Goal: Task Accomplishment & Management: Manage account settings

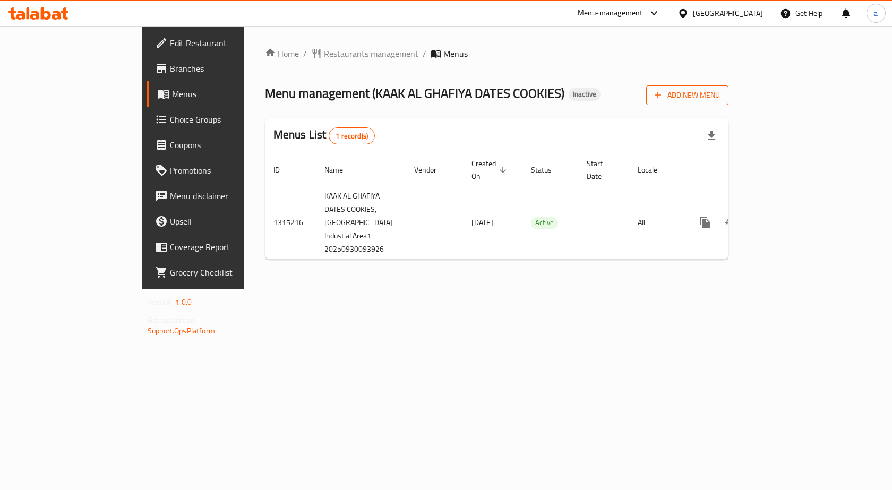
click at [720, 90] on span "Add New Menu" at bounding box center [687, 95] width 65 height 13
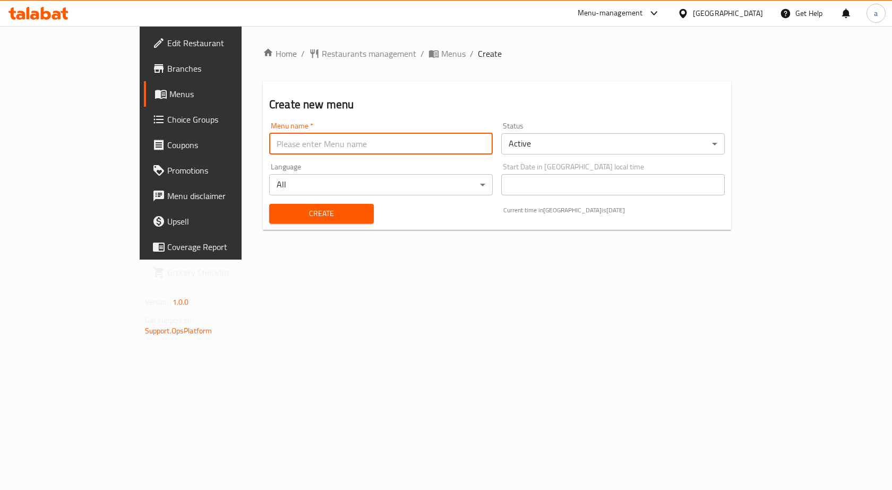
click at [420, 148] on input "text" at bounding box center [381, 143] width 224 height 21
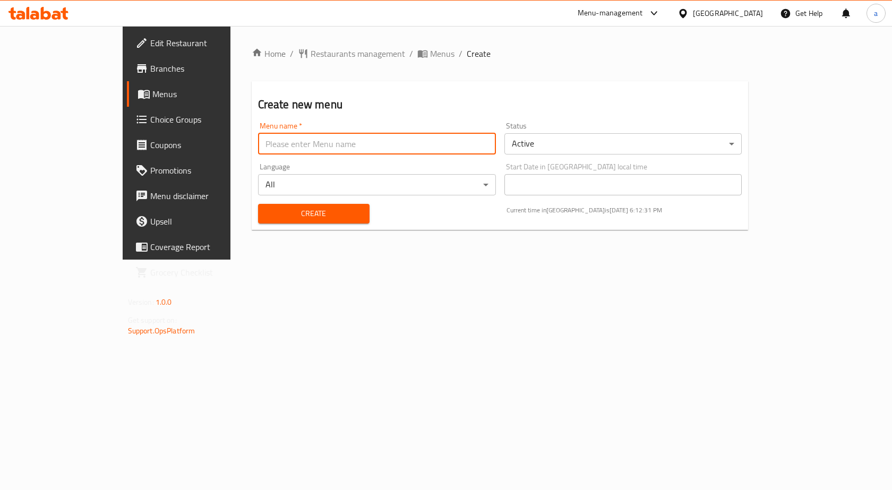
type input "Taha"
click at [294, 217] on span "Create" at bounding box center [314, 213] width 95 height 13
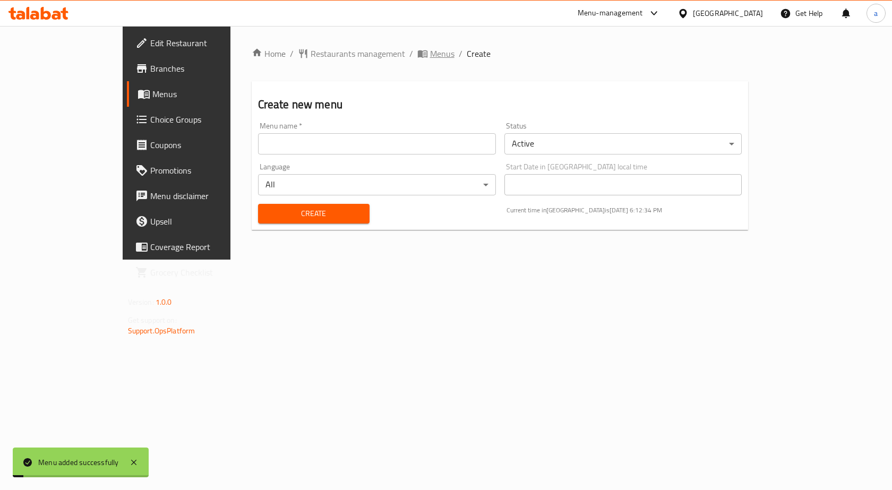
click at [430, 50] on span "Menus" at bounding box center [442, 53] width 24 height 13
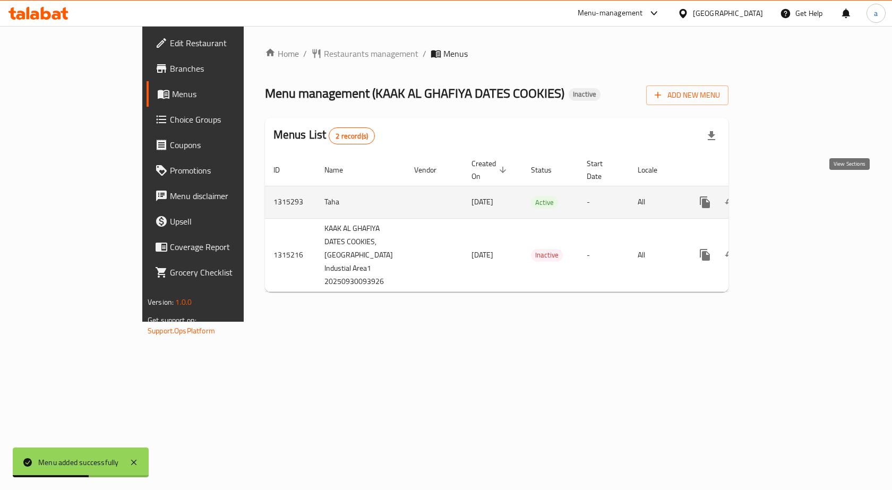
click at [795, 198] on link "enhanced table" at bounding box center [781, 202] width 25 height 25
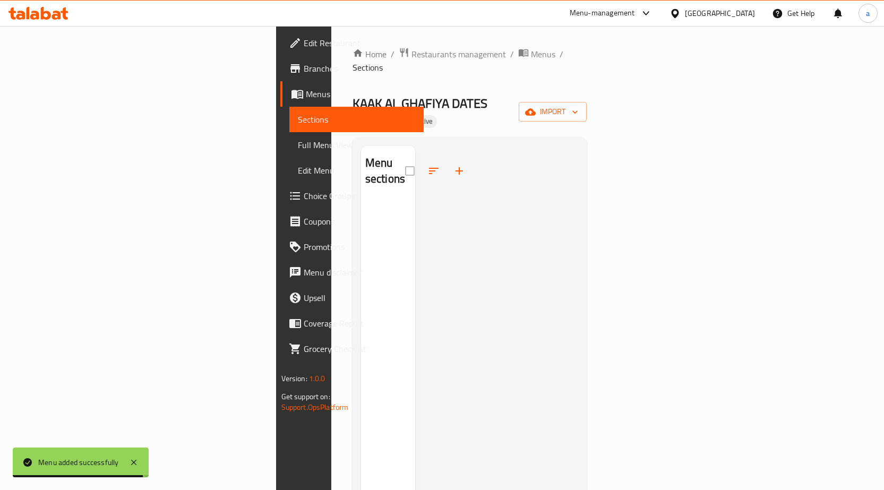
click at [588, 82] on div "Home / Restaurants management / Menus / Sections KAAK AL GHAFIYA DATES COOKIES …" at bounding box center [470, 346] width 235 height 598
click at [536, 107] on icon "button" at bounding box center [530, 112] width 11 height 11
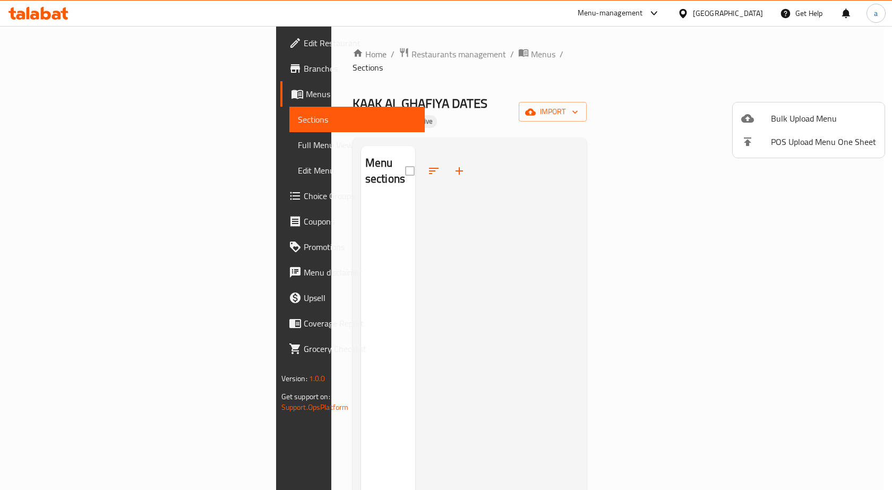
click at [769, 107] on li "Bulk Upload Menu" at bounding box center [809, 118] width 152 height 23
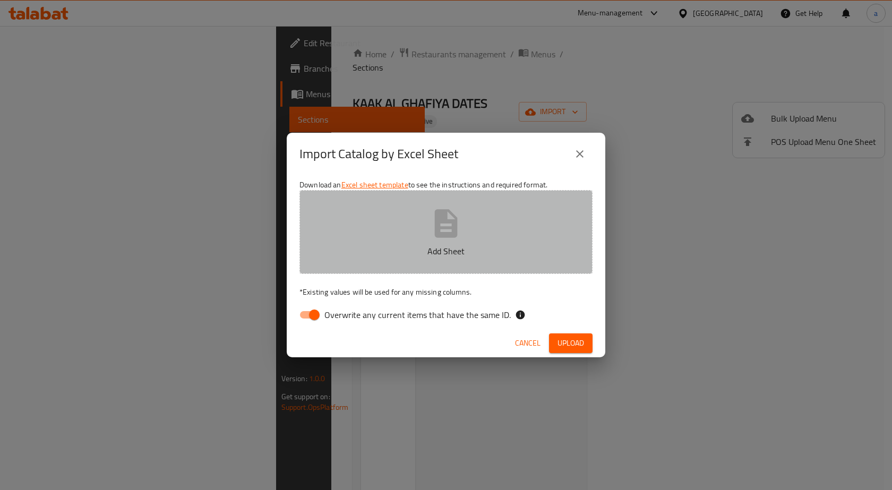
click at [532, 224] on button "Add Sheet" at bounding box center [446, 232] width 293 height 84
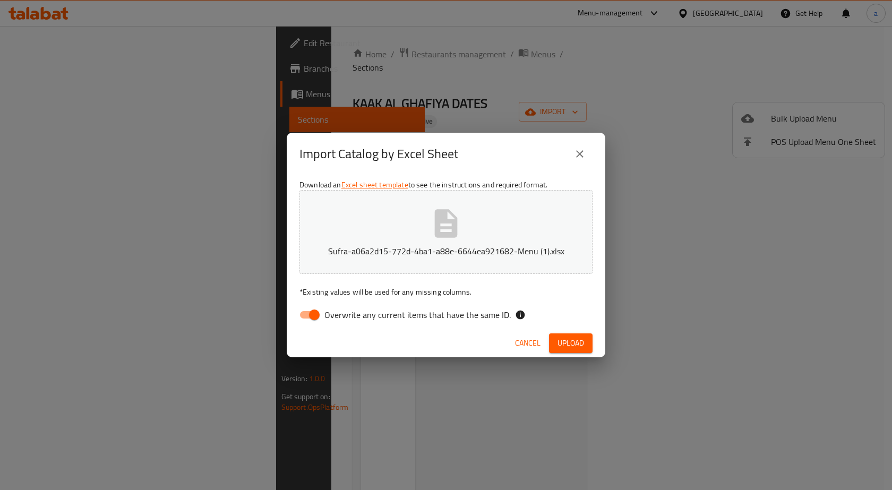
click at [413, 284] on div "Download an Excel sheet template to see the instructions and required format. S…" at bounding box center [446, 252] width 319 height 154
click at [313, 305] on input "Overwrite any current items that have the same ID." at bounding box center [314, 315] width 61 height 20
checkbox input "false"
click at [573, 333] on div "Cancel Upload" at bounding box center [446, 343] width 319 height 28
click at [566, 341] on span "Upload" at bounding box center [571, 343] width 27 height 13
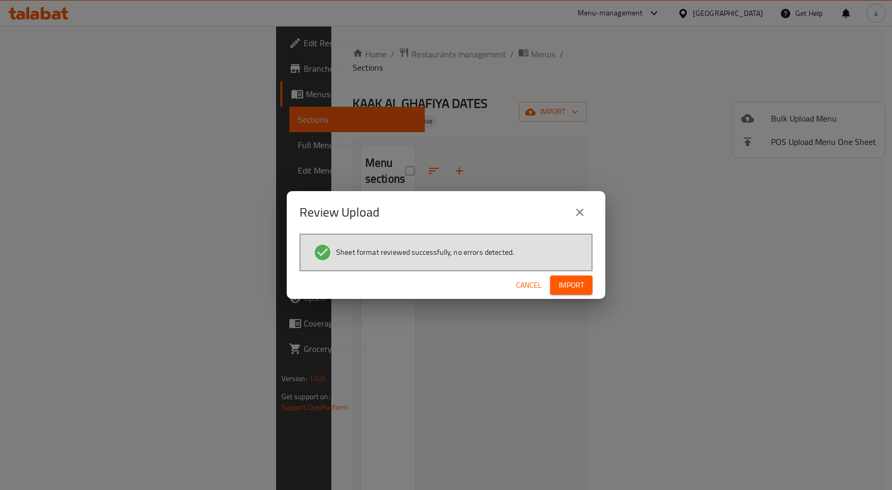
click at [570, 288] on span "Import" at bounding box center [571, 285] width 25 height 13
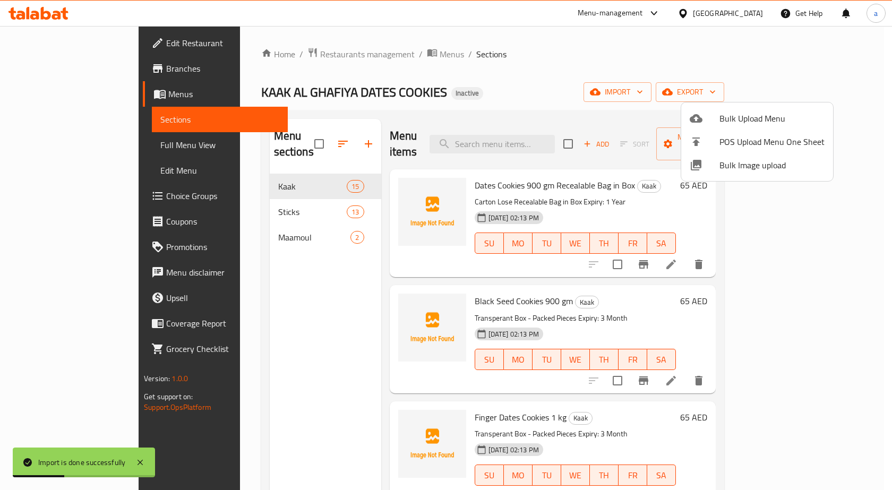
click at [32, 145] on div at bounding box center [446, 245] width 892 height 490
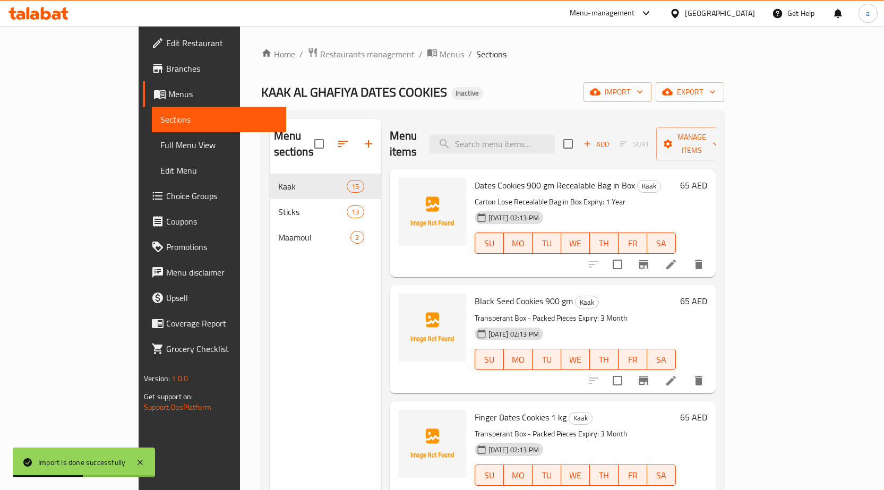
click at [160, 145] on span "Full Menu View" at bounding box center [218, 145] width 117 height 13
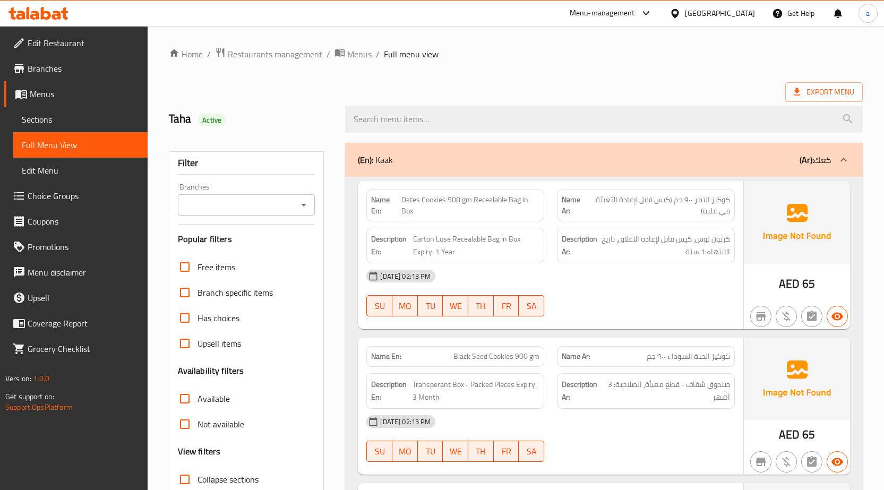
scroll to position [212, 0]
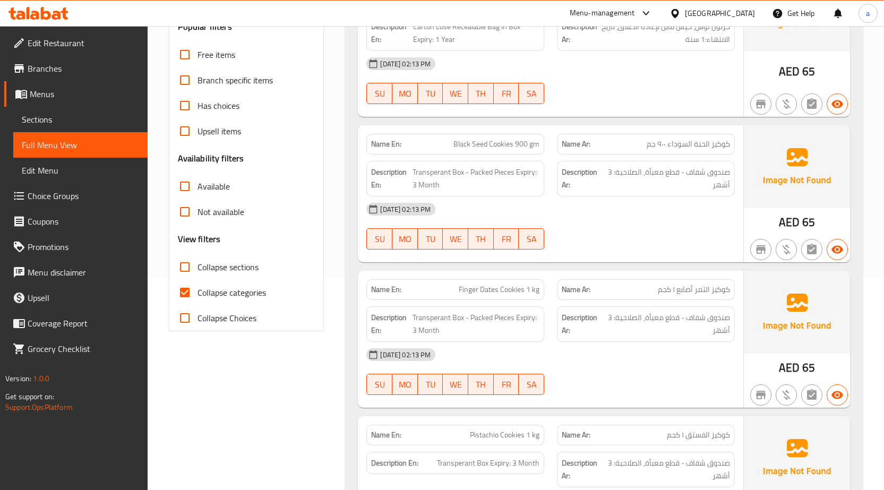
drag, startPoint x: 235, startPoint y: 289, endPoint x: 226, endPoint y: 265, distance: 25.4
click at [235, 289] on span "Collapse categories" at bounding box center [232, 292] width 69 height 13
click at [198, 289] on input "Collapse categories" at bounding box center [184, 292] width 25 height 25
checkbox input "false"
click at [226, 265] on span "Collapse sections" at bounding box center [228, 267] width 61 height 13
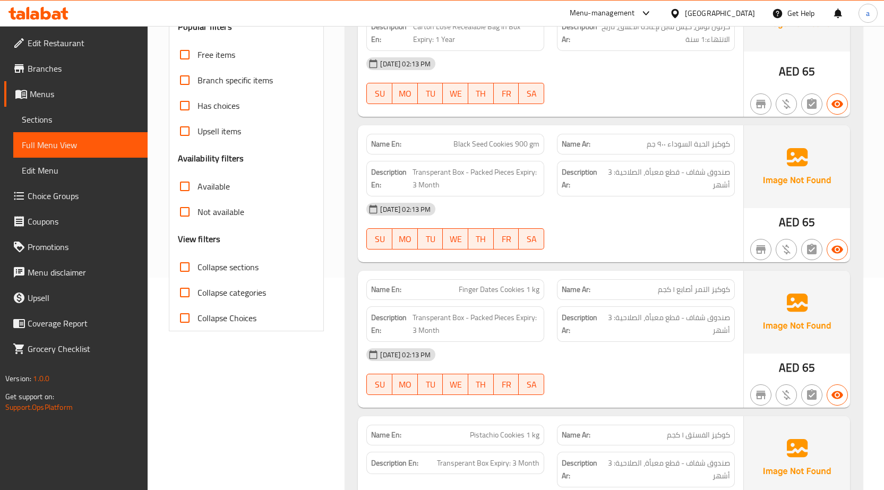
click at [198, 265] on input "Collapse sections" at bounding box center [184, 266] width 25 height 25
checkbox input "true"
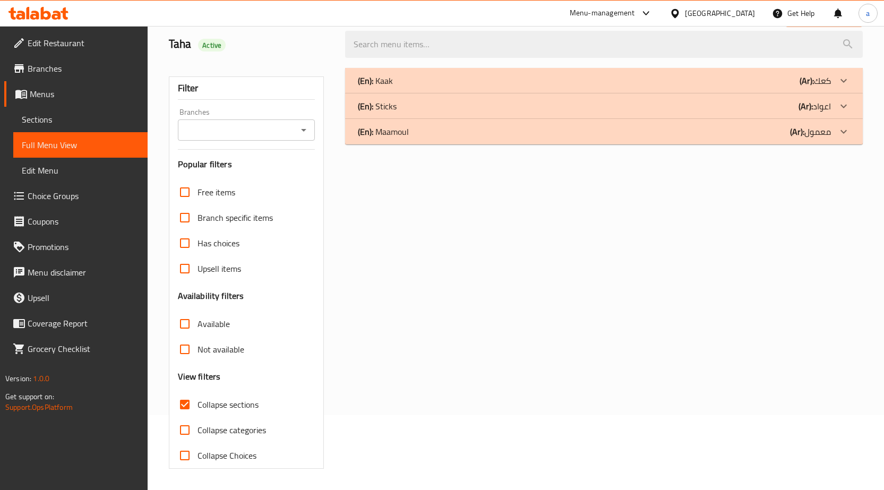
scroll to position [75, 0]
click at [466, 143] on div "(En): Maamoul (Ar): معمول" at bounding box center [604, 131] width 518 height 25
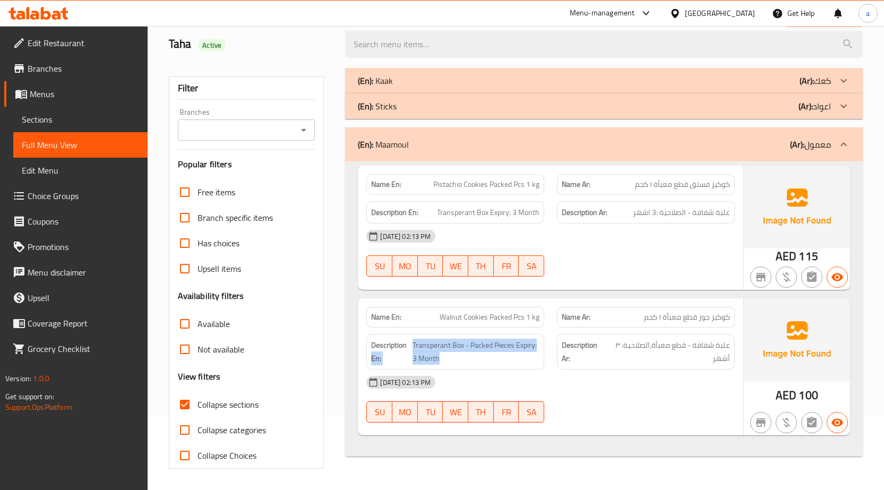
drag, startPoint x: 447, startPoint y: 360, endPoint x: 411, endPoint y: 343, distance: 40.4
click at [411, 343] on h6 "Description En: Transperant Box - Packed Pieces Expiry: 3 Month" at bounding box center [455, 352] width 168 height 26
drag, startPoint x: 456, startPoint y: 367, endPoint x: 420, endPoint y: 360, distance: 36.8
click at [420, 360] on div "Description En: Transperant Box - Packed Pieces Expiry: 3 Month" at bounding box center [456, 352] width 178 height 36
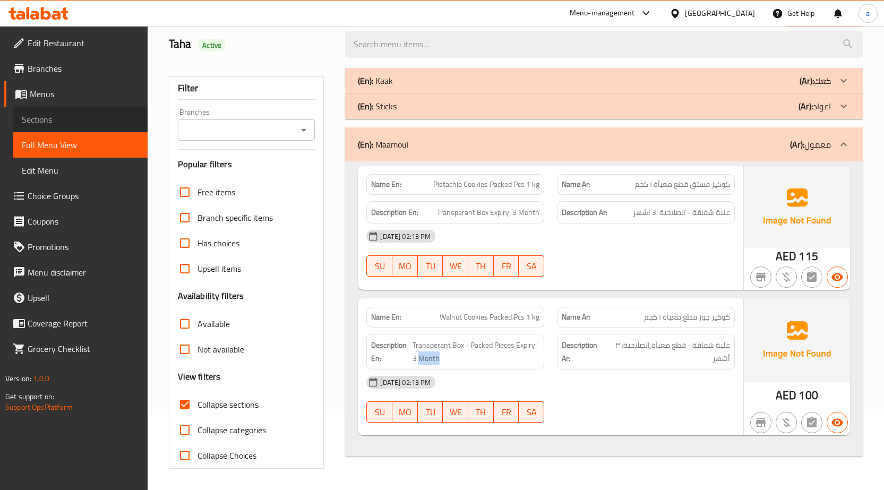
click at [54, 108] on link "Sections" at bounding box center [80, 119] width 134 height 25
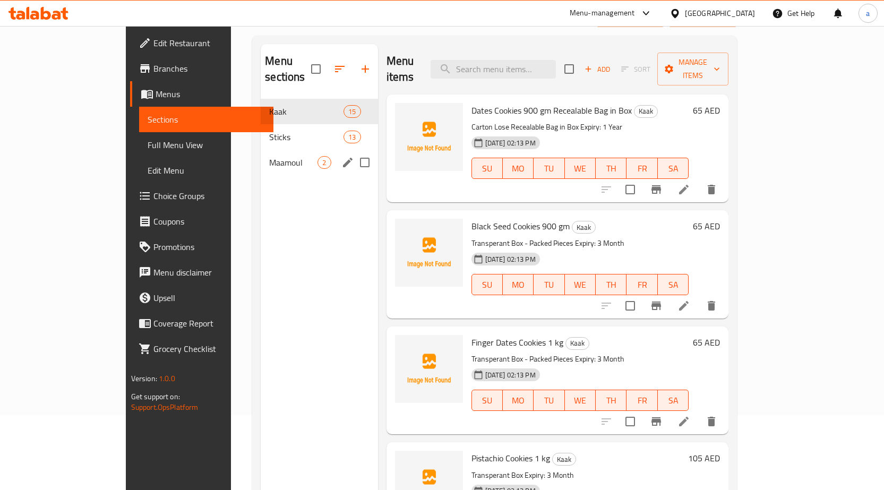
click at [261, 150] on div "Maamoul 2" at bounding box center [319, 162] width 117 height 25
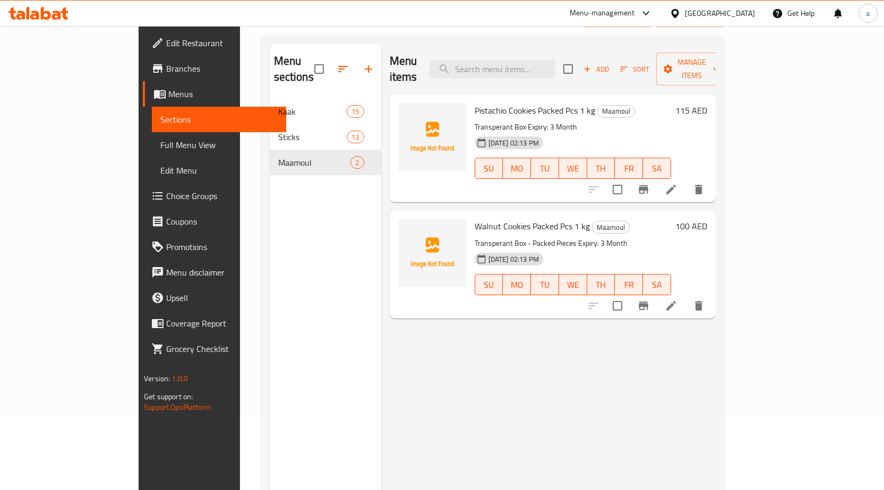
click at [686, 180] on li at bounding box center [672, 189] width 30 height 19
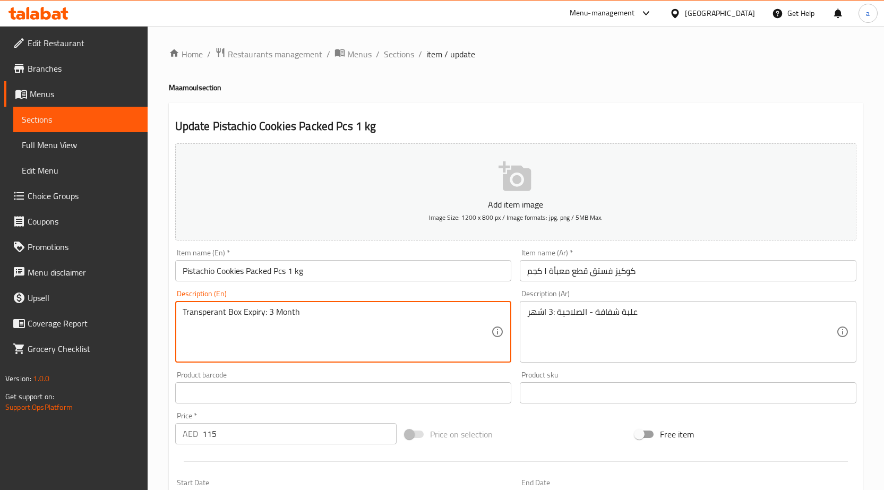
drag, startPoint x: 243, startPoint y: 313, endPoint x: 78, endPoint y: 316, distance: 165.2
paste textarea "- Packed Pieces"
type textarea "Transperant Box - Packed Pieces Expiry: 3 Month"
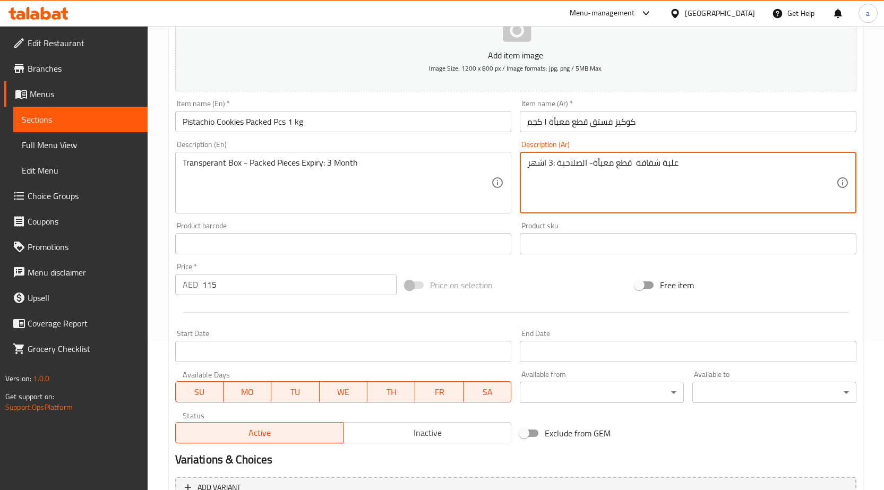
scroll to position [260, 0]
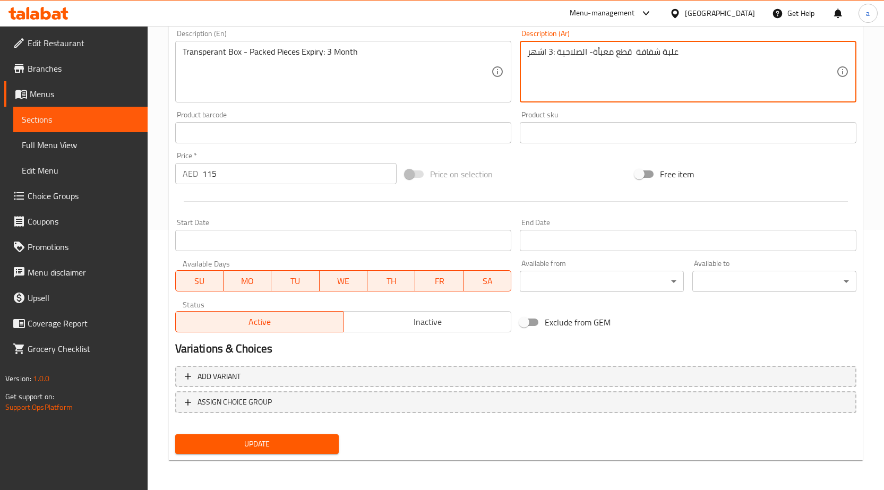
type textarea "علبة شفافة قطع معبأة- الصلاحية :3 اشهر"
click at [266, 438] on span "Update" at bounding box center [257, 444] width 147 height 13
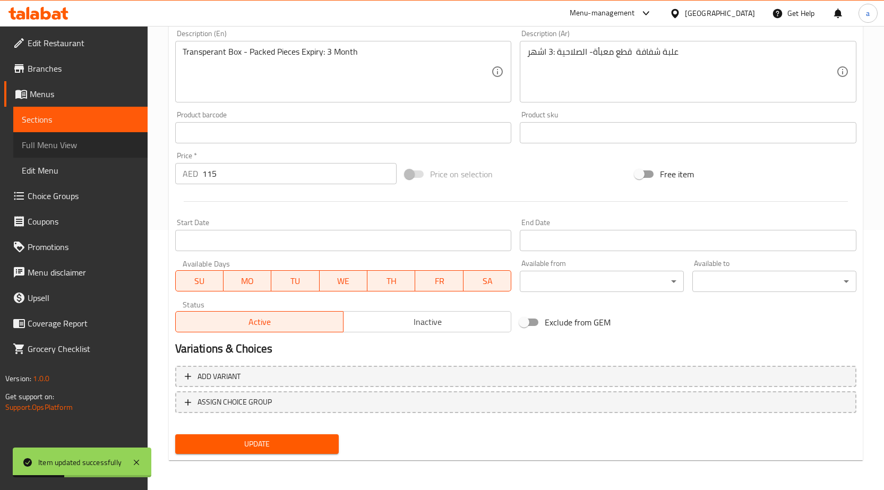
click at [92, 139] on span "Full Menu View" at bounding box center [80, 145] width 117 height 13
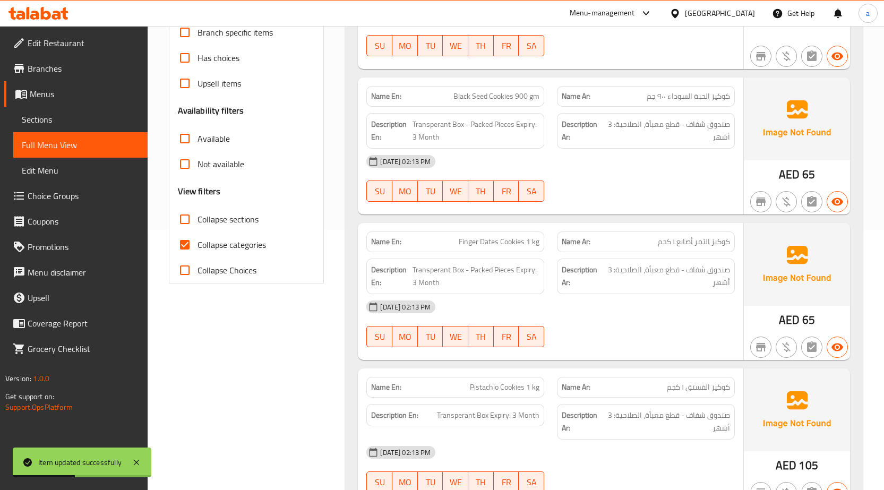
click at [206, 223] on span "Collapse sections" at bounding box center [228, 219] width 61 height 13
click at [198, 223] on input "Collapse sections" at bounding box center [184, 219] width 25 height 25
checkbox input "true"
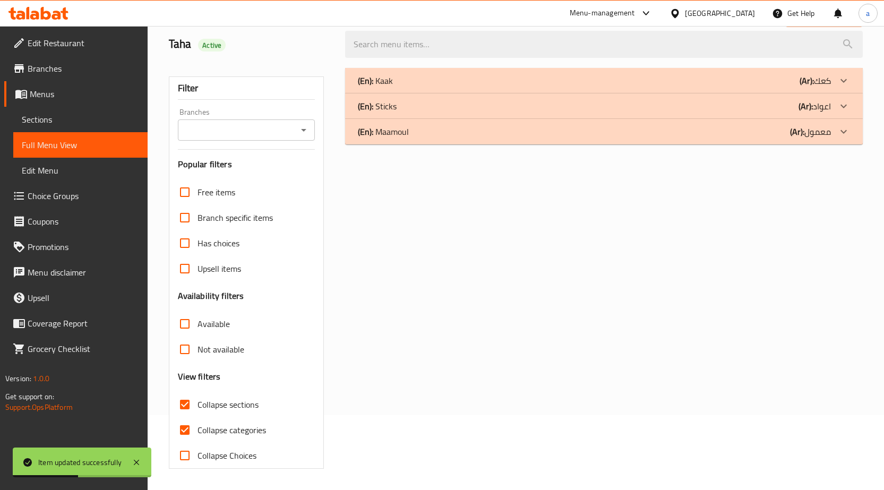
click at [210, 424] on span "Collapse categories" at bounding box center [232, 430] width 69 height 13
click at [198, 418] on input "Collapse categories" at bounding box center [184, 430] width 25 height 25
checkbox input "false"
click at [689, 134] on div "(En): Maamoul (Ar): معمول" at bounding box center [594, 131] width 473 height 13
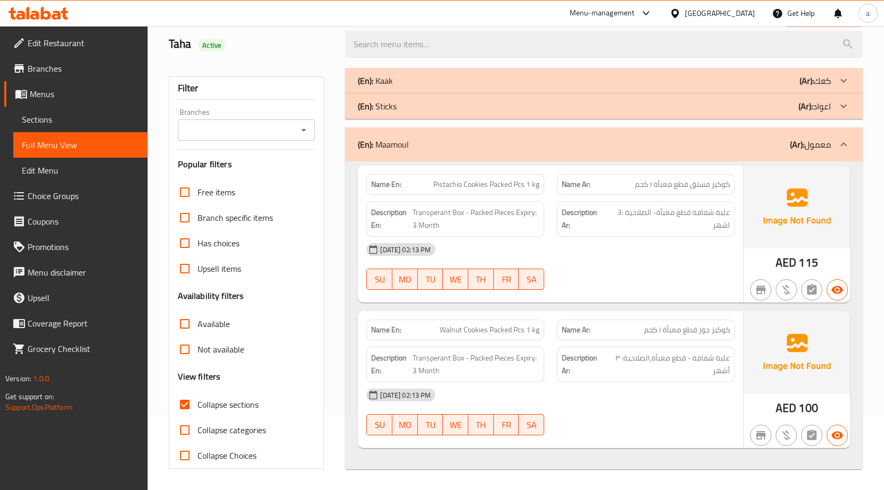
click at [665, 117] on div "(En): Sticks (Ar): اعواد" at bounding box center [604, 105] width 518 height 25
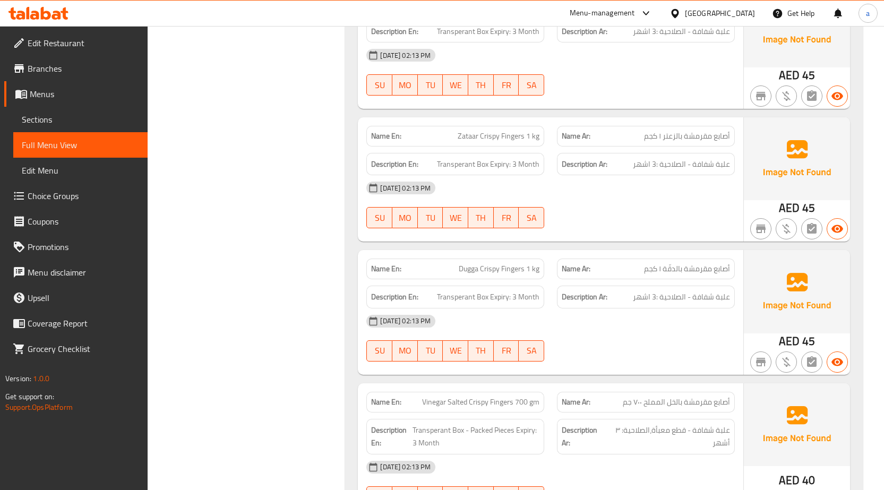
scroll to position [1084, 0]
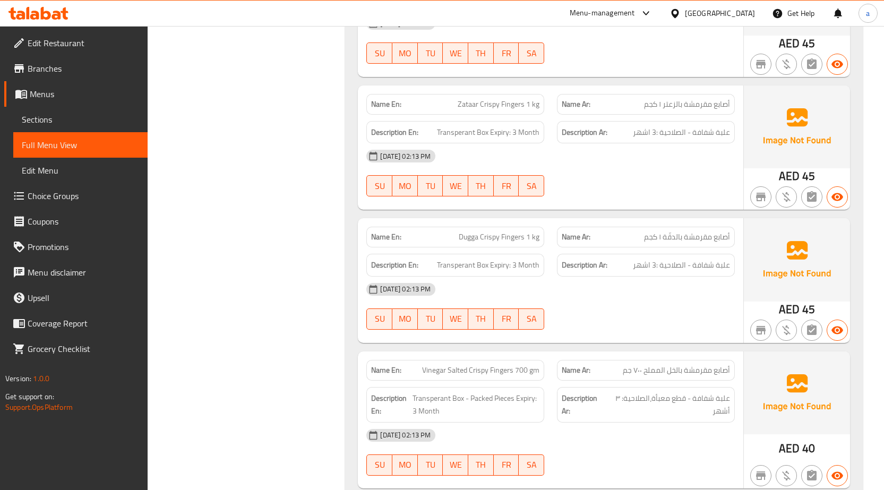
drag, startPoint x: 70, startPoint y: 123, endPoint x: 106, endPoint y: 144, distance: 41.6
click at [70, 123] on span "Sections" at bounding box center [80, 119] width 117 height 13
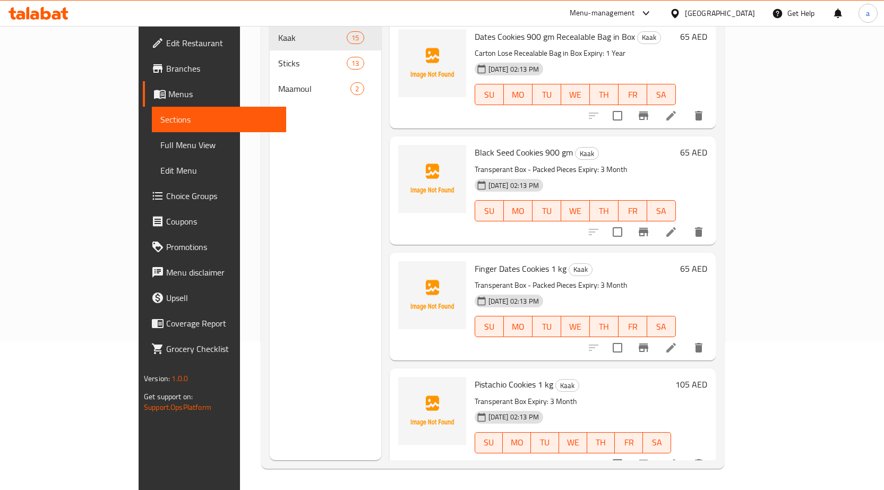
scroll to position [149, 0]
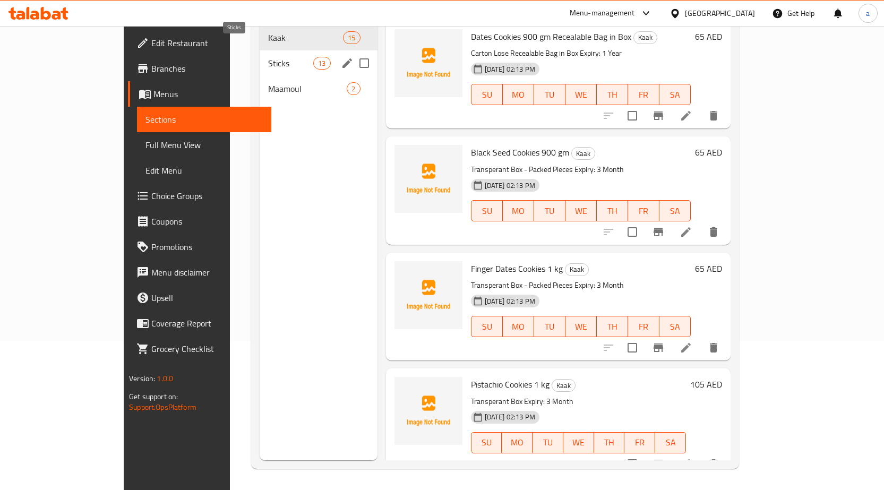
click at [268, 57] on span "Sticks" at bounding box center [290, 63] width 45 height 13
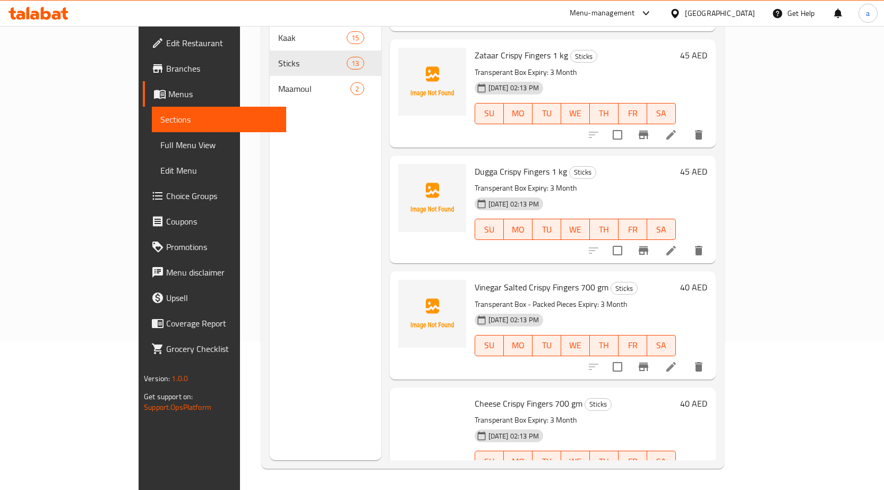
scroll to position [797, 0]
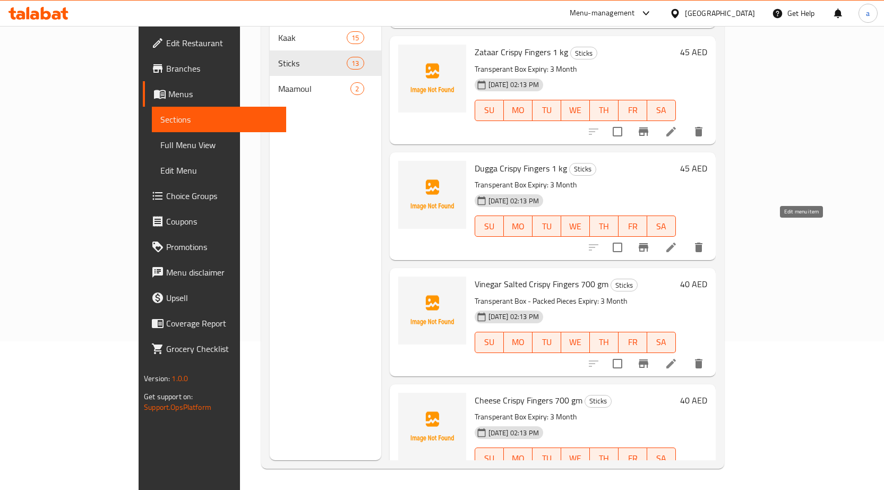
click at [678, 241] on icon at bounding box center [671, 247] width 13 height 13
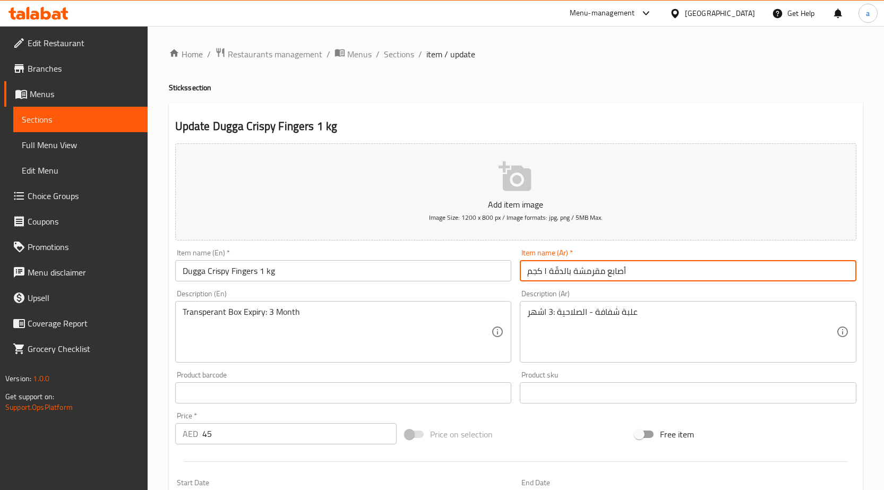
click at [559, 271] on input "أصابع مقرمشة بالدقّة ١ كجم" at bounding box center [688, 270] width 337 height 21
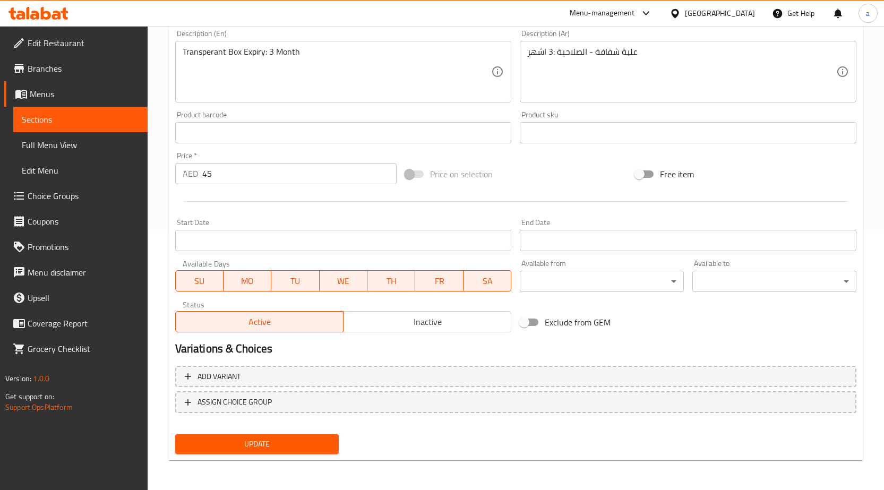
type input "أصابع مقرمشة بالدوجا ١ كجم"
click at [232, 440] on span "Update" at bounding box center [257, 444] width 147 height 13
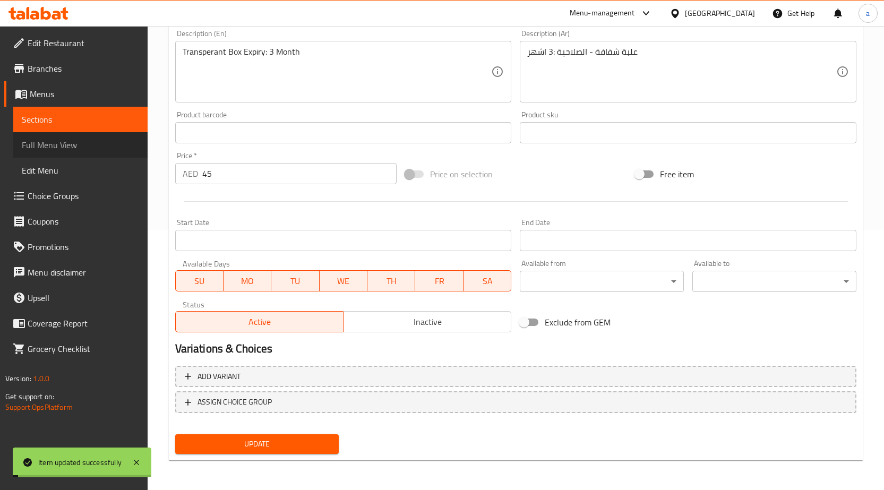
click at [112, 144] on span "Full Menu View" at bounding box center [80, 145] width 117 height 13
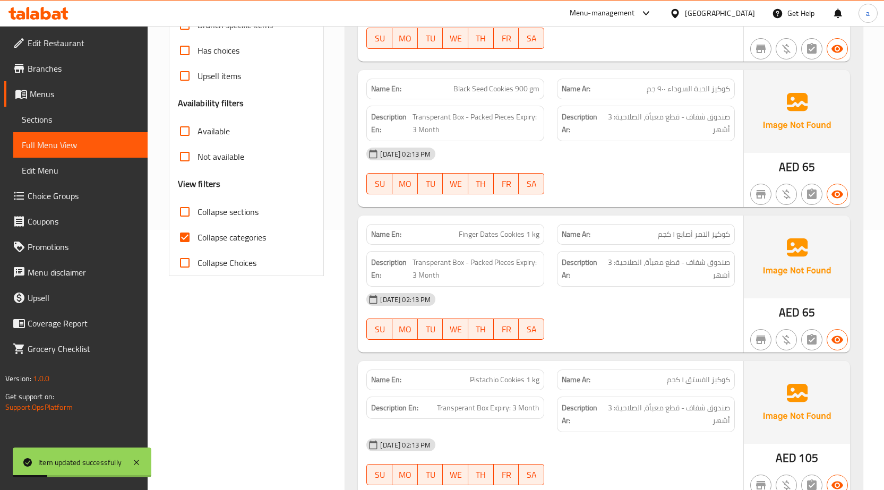
click at [257, 221] on label "Collapse sections" at bounding box center [215, 211] width 87 height 25
click at [198, 221] on input "Collapse sections" at bounding box center [184, 211] width 25 height 25
checkbox input "true"
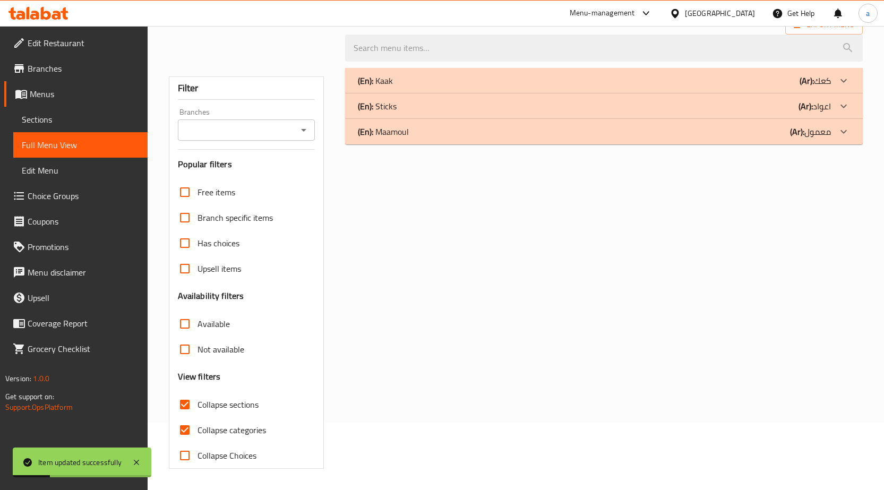
click at [255, 418] on label "Collapse categories" at bounding box center [219, 430] width 94 height 25
click at [198, 418] on input "Collapse categories" at bounding box center [184, 430] width 25 height 25
checkbox input "false"
click at [563, 109] on div "(En): Sticks (Ar): اعواد" at bounding box center [594, 106] width 473 height 13
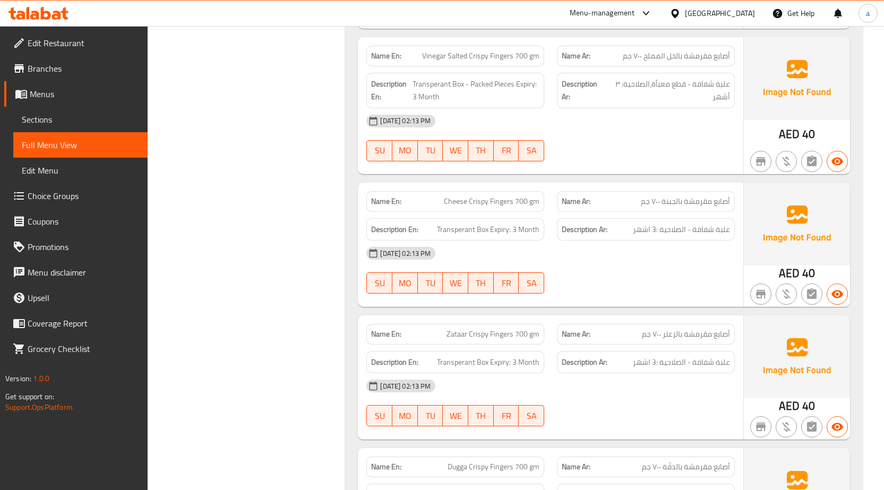
scroll to position [1505, 0]
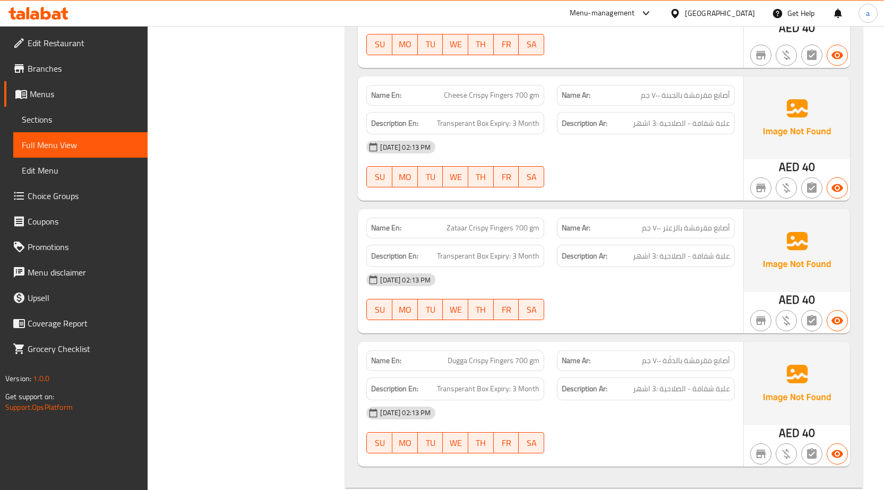
click at [62, 117] on span "Sections" at bounding box center [80, 119] width 117 height 13
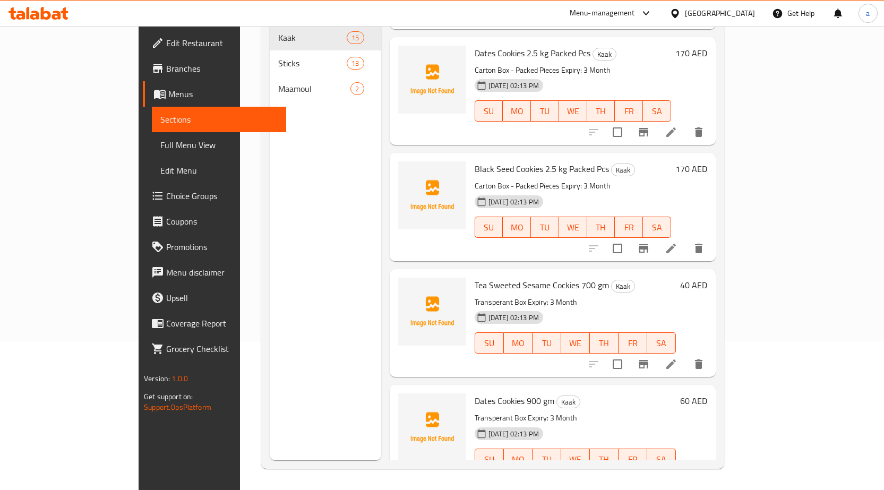
scroll to position [1277, 0]
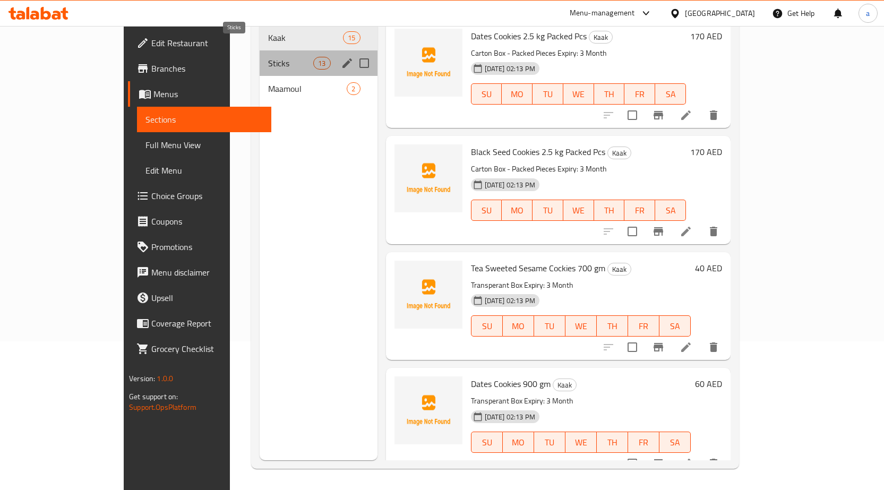
click at [268, 57] on span "Sticks" at bounding box center [290, 63] width 45 height 13
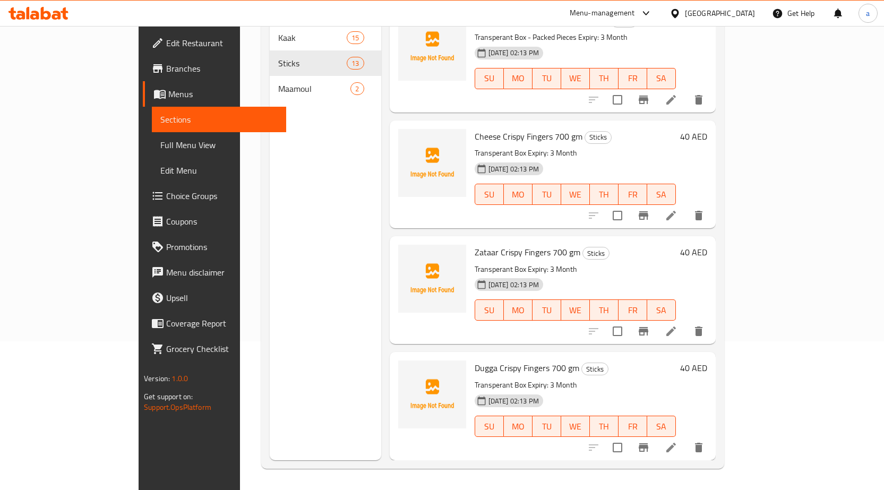
scroll to position [1045, 0]
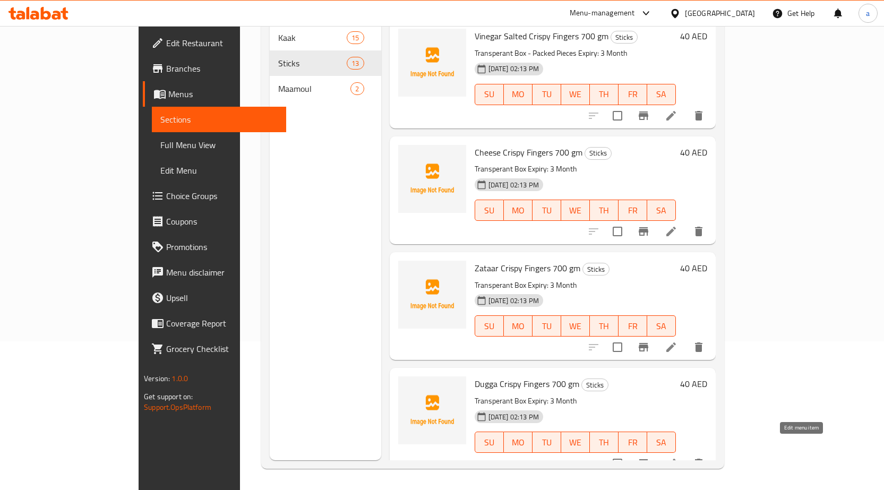
click at [678, 457] on icon at bounding box center [671, 463] width 13 height 13
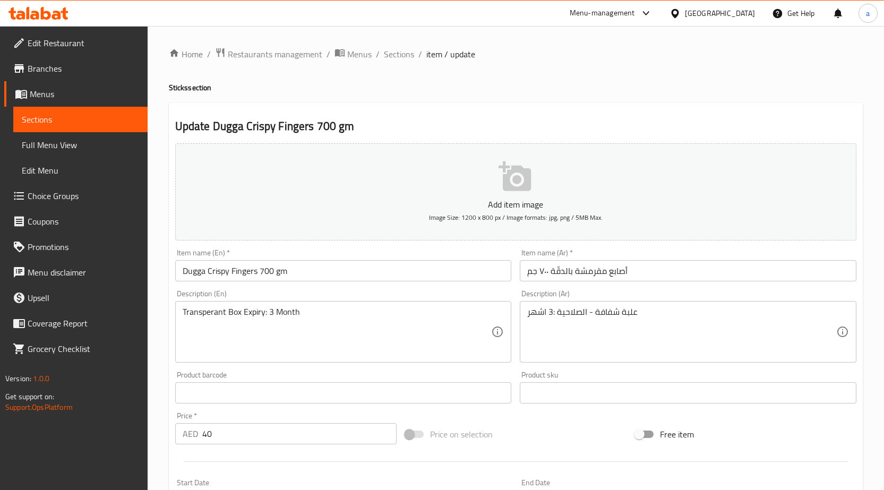
click at [558, 272] on input "أصابع مقرمشة بالدقّة ٧٠٠ جم" at bounding box center [688, 270] width 337 height 21
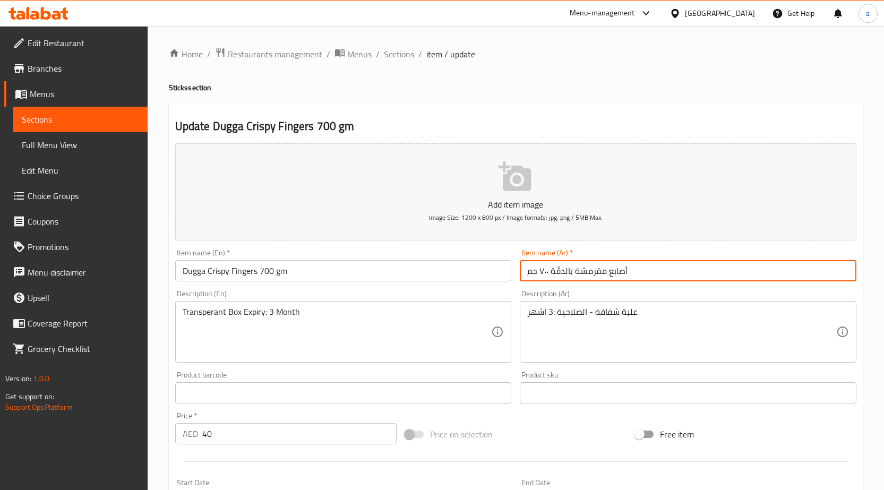
click at [558, 272] on input "أصابع مقرمشة بالدقّة ٧٠٠ جم" at bounding box center [688, 270] width 337 height 21
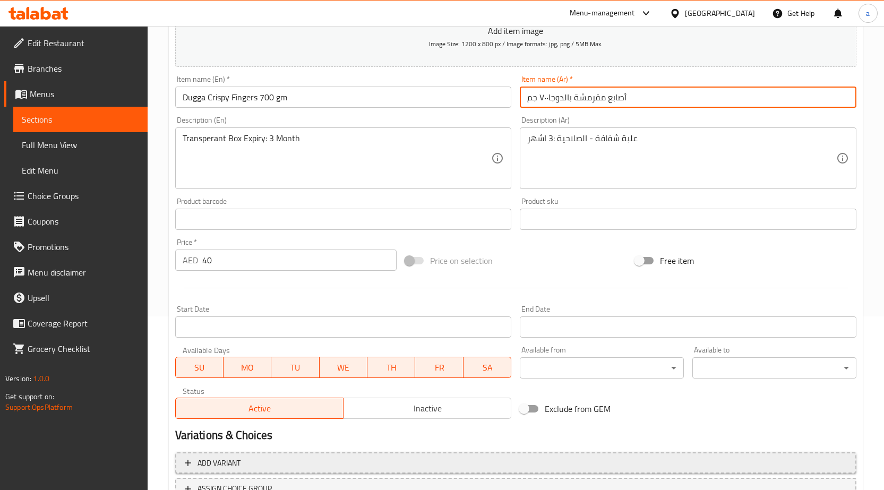
scroll to position [260, 0]
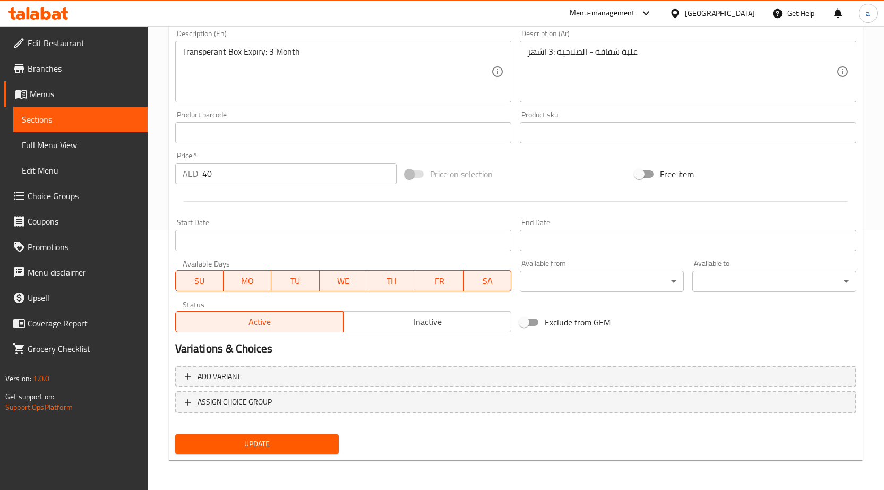
type input "أصابع مقرمشة بالدوجا٧٠٠ جم"
click at [244, 446] on span "Update" at bounding box center [257, 444] width 147 height 13
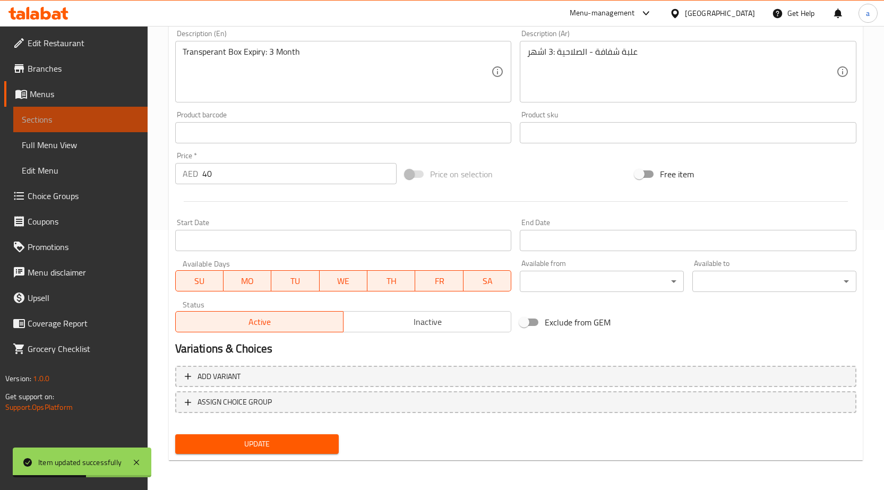
click at [48, 120] on span "Sections" at bounding box center [80, 119] width 117 height 13
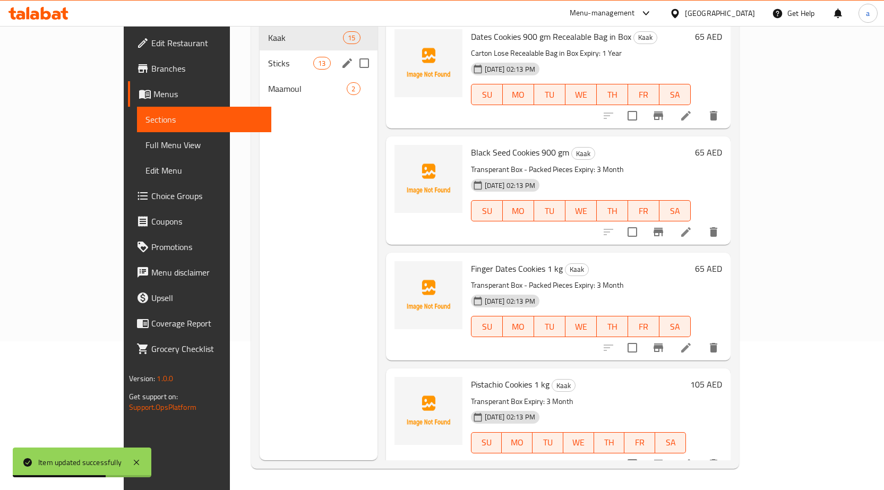
click at [260, 58] on div "Sticks 13" at bounding box center [319, 62] width 118 height 25
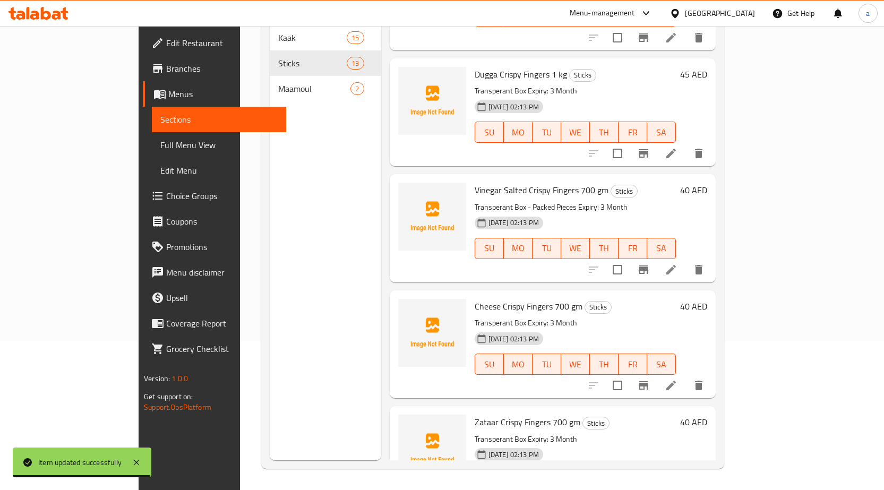
scroll to position [886, 0]
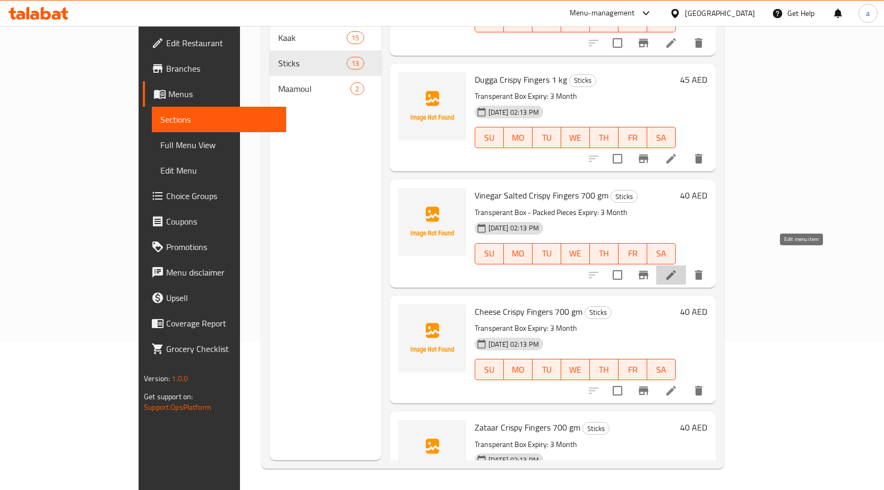
click at [678, 269] on icon at bounding box center [671, 275] width 13 height 13
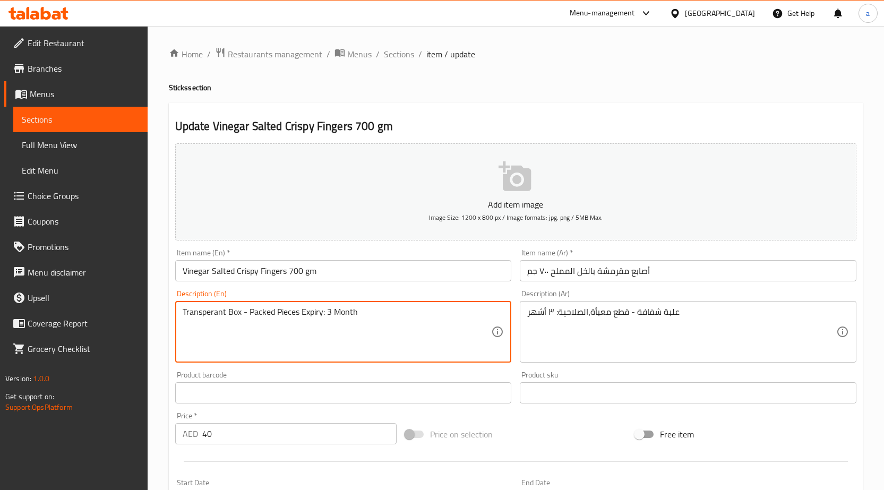
drag, startPoint x: 248, startPoint y: 309, endPoint x: 322, endPoint y: 323, distance: 75.6
click at [294, 305] on div "Transperant Box - Packed Pieces Expiry: 3 Month Description (En)" at bounding box center [343, 332] width 337 height 62
click at [301, 311] on textarea "Transperant Box - Packed Pieces Expiry: 3 Month" at bounding box center [337, 332] width 309 height 50
drag, startPoint x: 301, startPoint y: 311, endPoint x: 244, endPoint y: 317, distance: 56.6
click at [244, 317] on textarea "Transperant Box - Packed Pieces Expiry: 3 Month" at bounding box center [337, 332] width 309 height 50
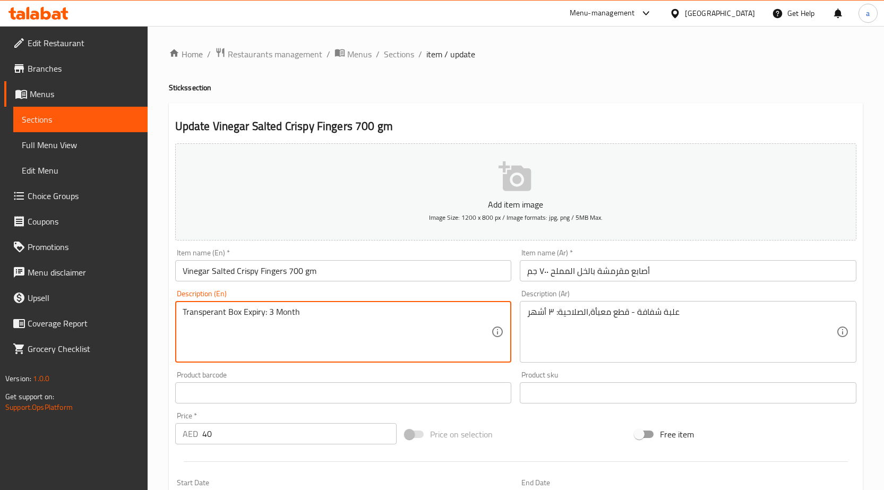
type textarea "Transperant Box Expiry: 3 Month"
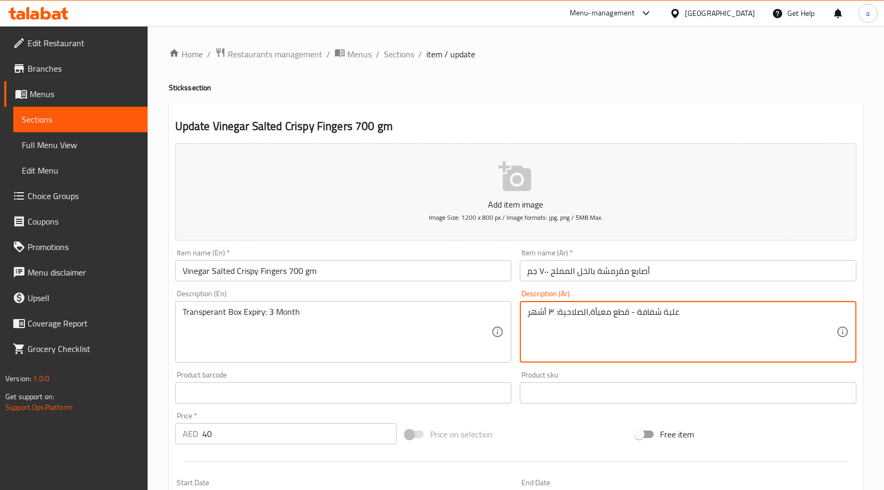
drag, startPoint x: 592, startPoint y: 311, endPoint x: 629, endPoint y: 320, distance: 38.3
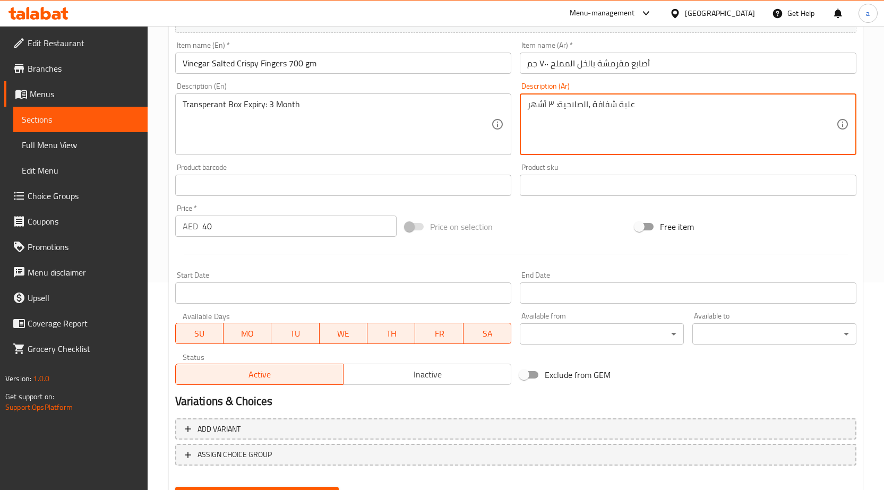
scroll to position [212, 0]
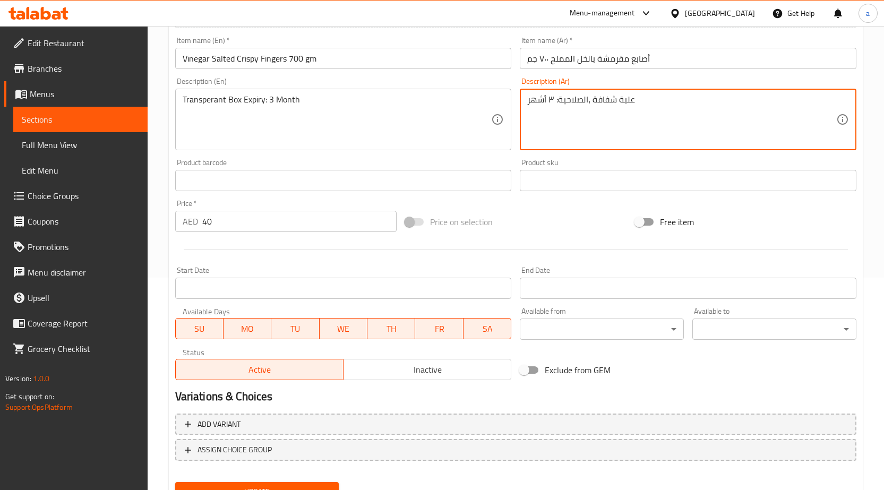
type textarea "علبة شفافة ،الصلاحية: ٣ أشهر"
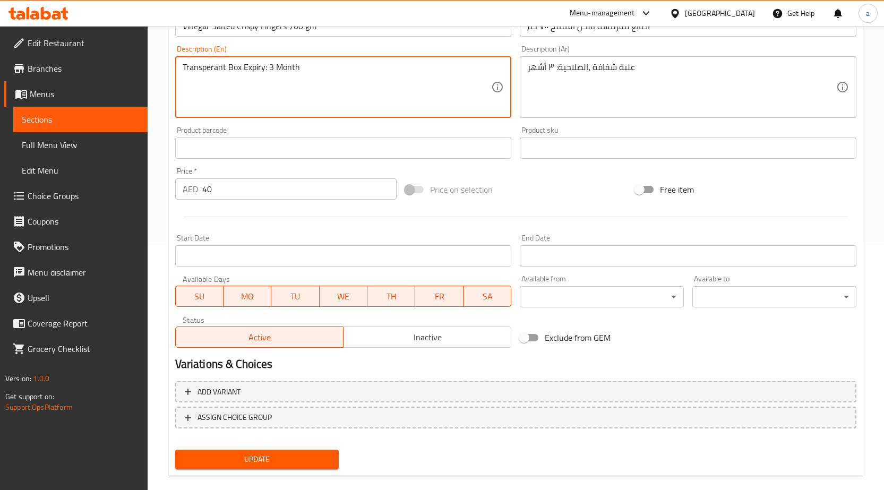
scroll to position [260, 0]
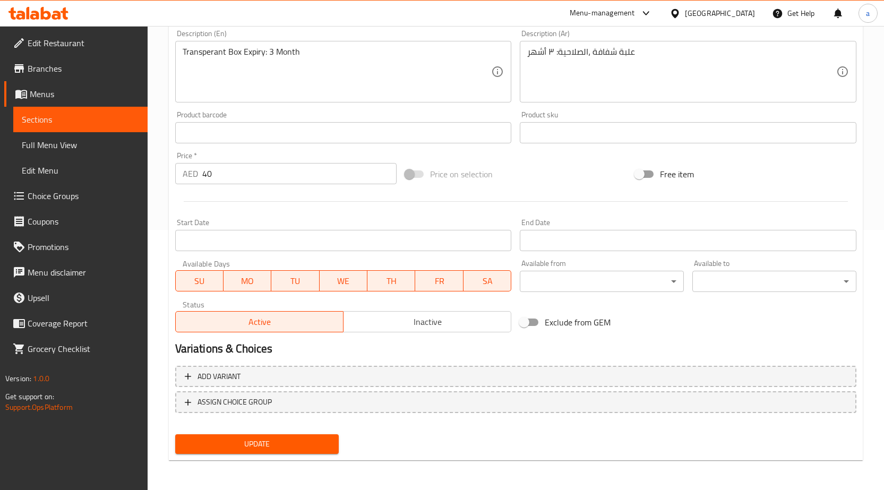
click at [289, 428] on div "Add variant ASSIGN CHOICE GROUP" at bounding box center [516, 396] width 690 height 69
click at [288, 429] on div "Add variant ASSIGN CHOICE GROUP" at bounding box center [516, 396] width 690 height 69
click at [288, 431] on div "Update" at bounding box center [257, 444] width 173 height 28
click at [291, 441] on span "Update" at bounding box center [257, 444] width 147 height 13
click at [57, 146] on span "Full Menu View" at bounding box center [80, 145] width 117 height 13
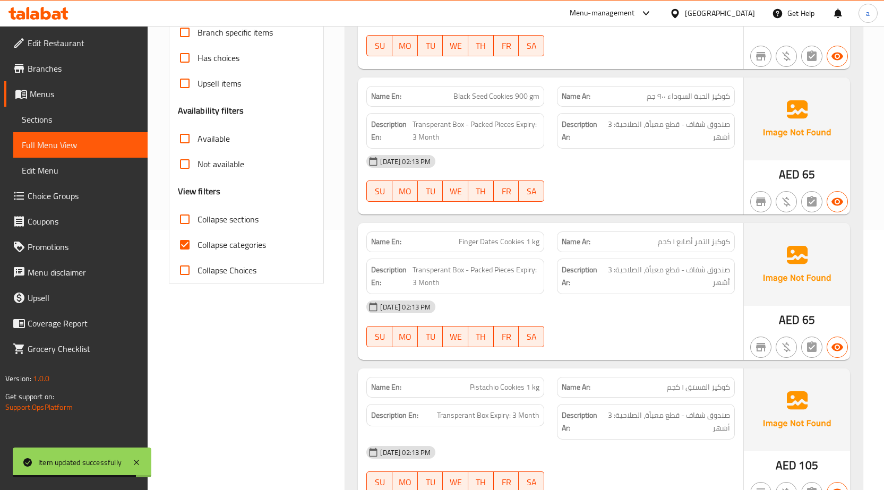
click at [223, 223] on span "Collapse sections" at bounding box center [228, 219] width 61 height 13
click at [198, 223] on input "Collapse sections" at bounding box center [184, 219] width 25 height 25
checkbox input "true"
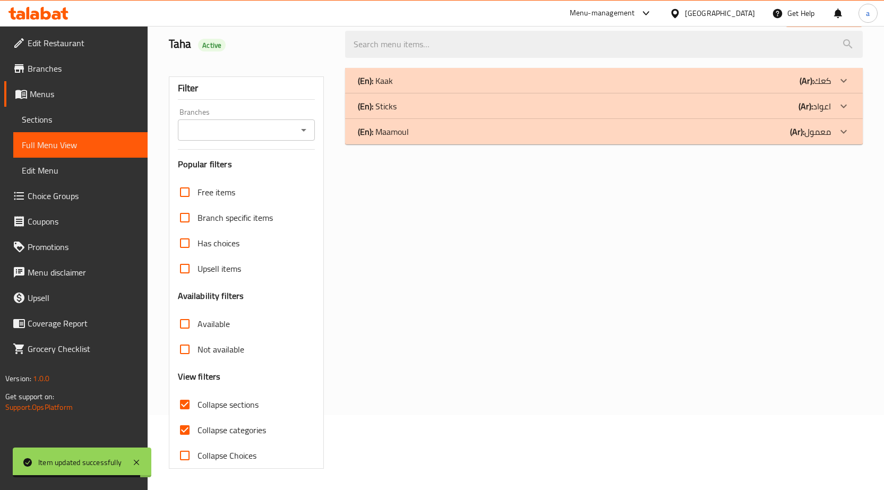
scroll to position [75, 0]
click at [227, 241] on div "Free items Branch specific items Has choices Upsell items Availability filters …" at bounding box center [247, 324] width 138 height 289
click at [241, 439] on label "Collapse categories" at bounding box center [219, 430] width 94 height 25
click at [198, 439] on input "Collapse categories" at bounding box center [184, 430] width 25 height 25
checkbox input "false"
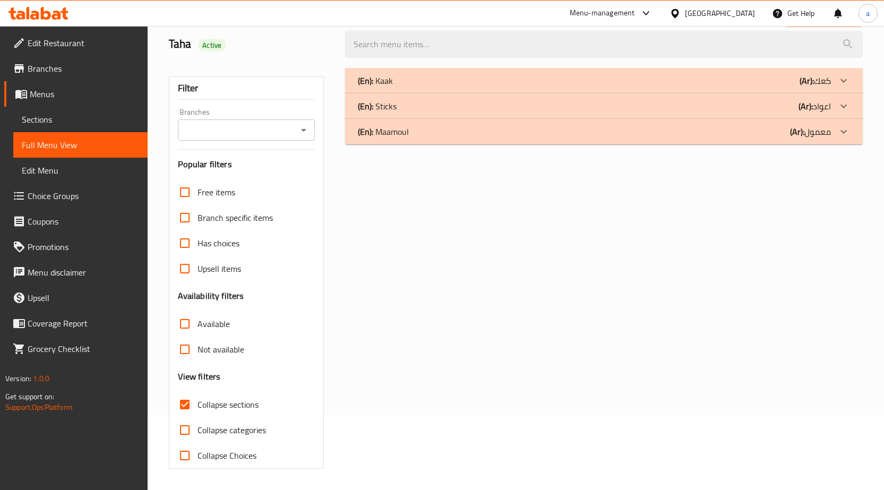
click at [683, 70] on div "(En): Kaak (Ar): كعك" at bounding box center [604, 80] width 518 height 25
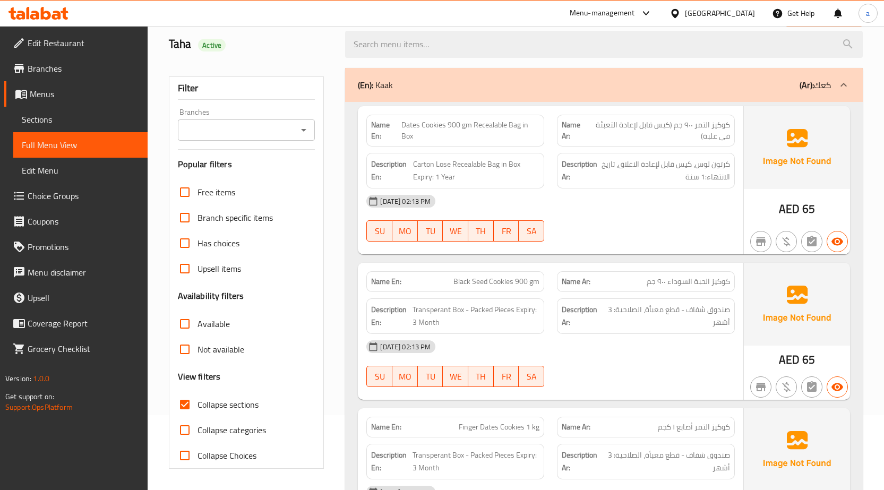
click at [52, 121] on span "Sections" at bounding box center [80, 119] width 117 height 13
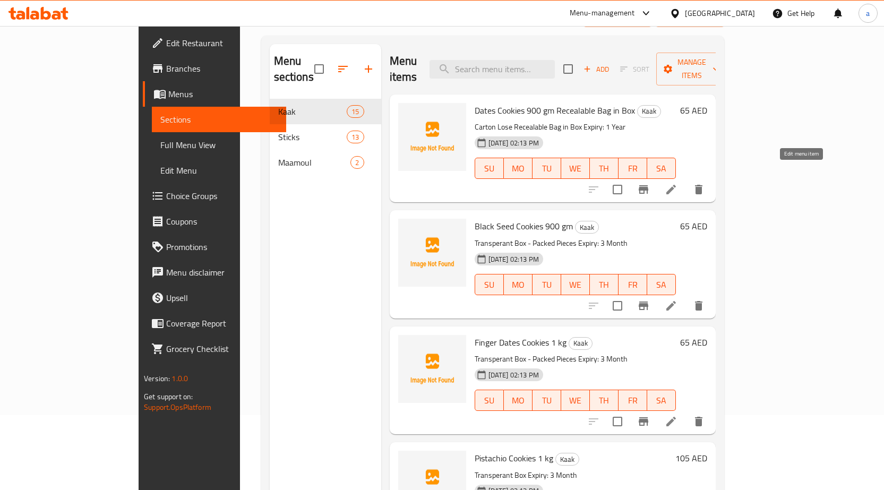
click at [676, 185] on icon at bounding box center [672, 190] width 10 height 10
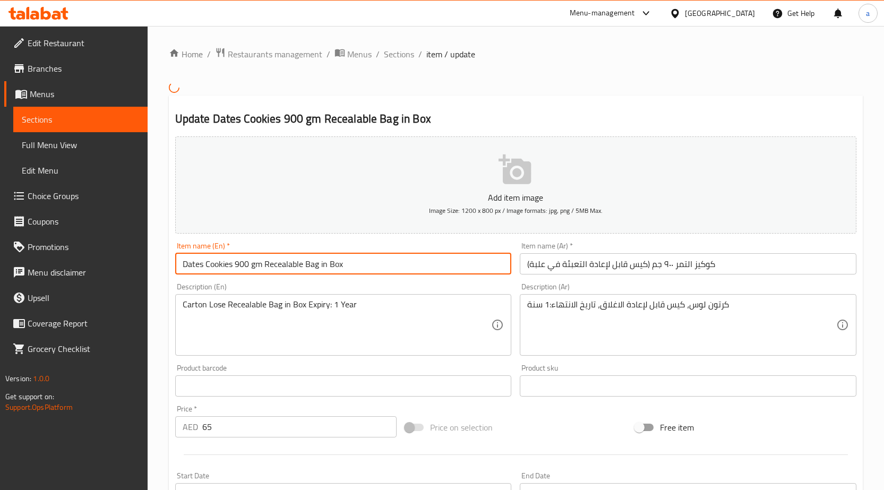
drag, startPoint x: 261, startPoint y: 267, endPoint x: 426, endPoint y: 300, distance: 168.4
click at [426, 300] on div "Add item image Image Size: 1200 x 800 px / Image formats: jpg, png / 5MB Max. I…" at bounding box center [516, 361] width 690 height 458
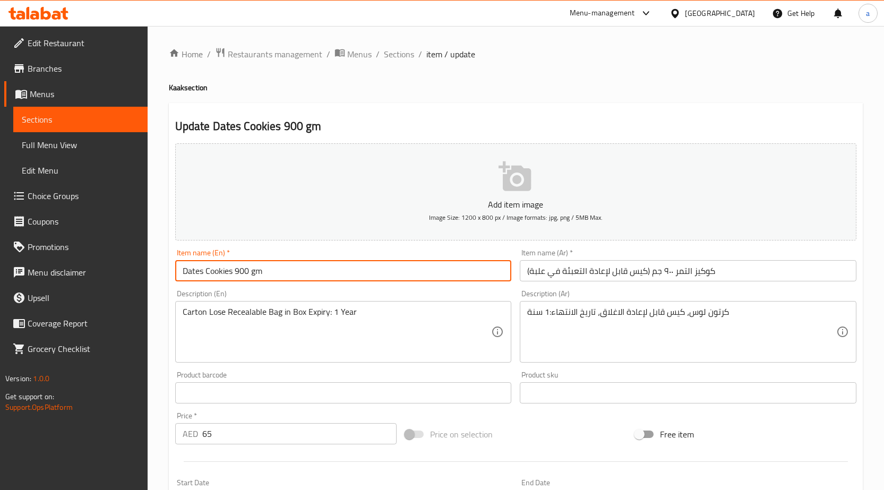
type input "Dates Cookies 900 gm"
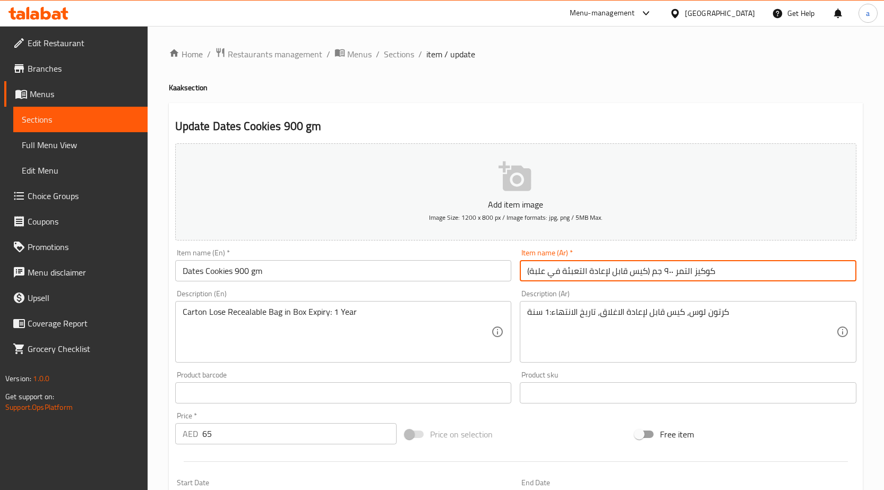
drag, startPoint x: 652, startPoint y: 265, endPoint x: 466, endPoint y: 308, distance: 190.2
click at [479, 306] on div "Add item image Image Size: 1200 x 800 px / Image formats: jpg, png / 5MB Max. I…" at bounding box center [516, 368] width 690 height 458
type input "كوكيز التمر ٩٠٠ جم"
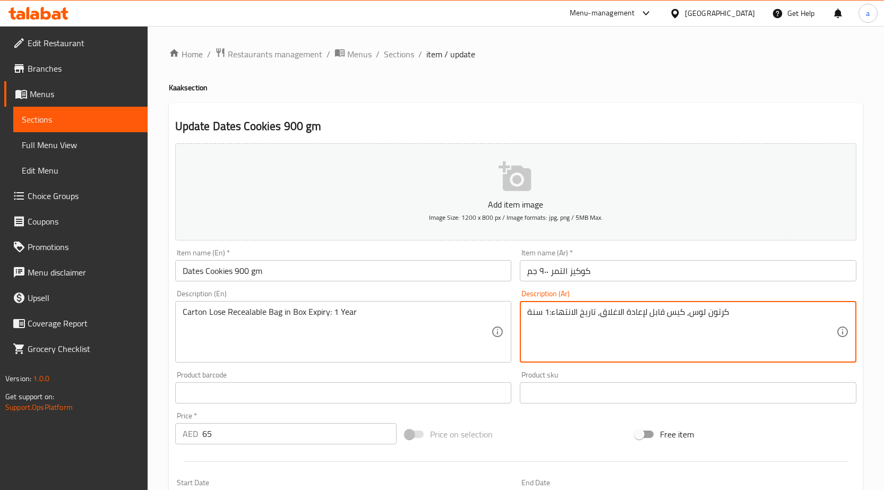
drag, startPoint x: 554, startPoint y: 316, endPoint x: 596, endPoint y: 346, distance: 52.2
click at [596, 346] on textarea "كرتون لوس، كيس قابل لإعادة الاغلاق، تاريخ الانتهاء:1 سنة" at bounding box center [682, 332] width 309 height 50
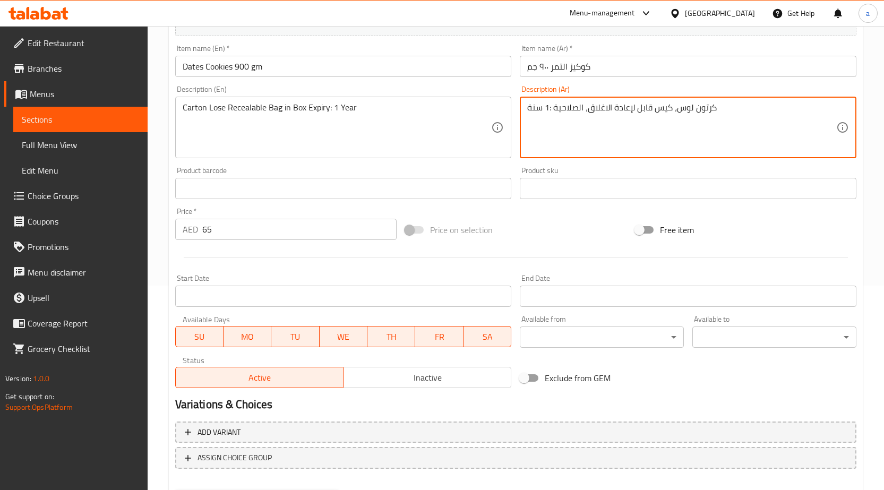
scroll to position [260, 0]
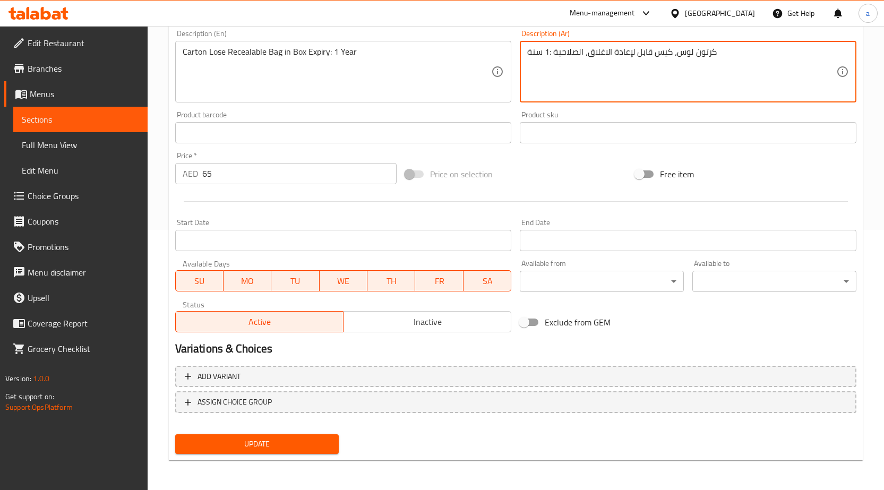
type textarea "كرتون لوس، كيس قابل لإعادة الاغلاق، الصلاحية :1 سنة"
click at [304, 430] on div "Update" at bounding box center [257, 444] width 173 height 28
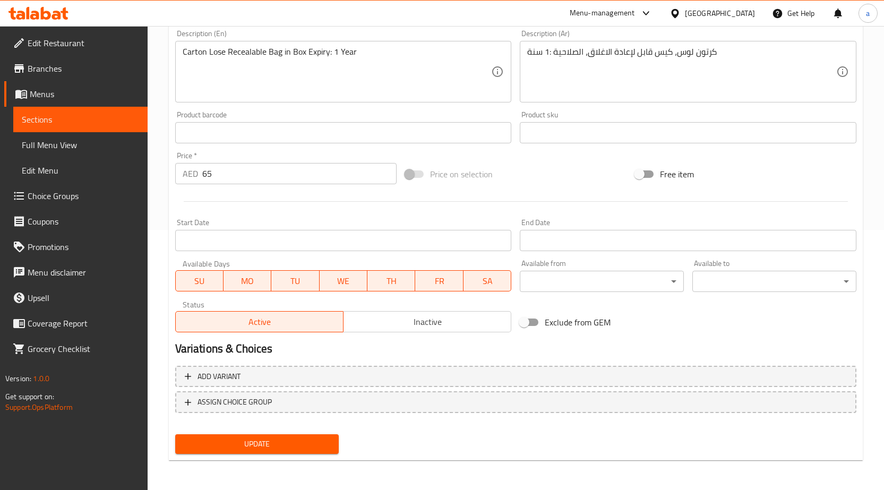
click at [302, 432] on div "Update" at bounding box center [257, 444] width 173 height 28
click at [302, 435] on button "Update" at bounding box center [257, 445] width 164 height 20
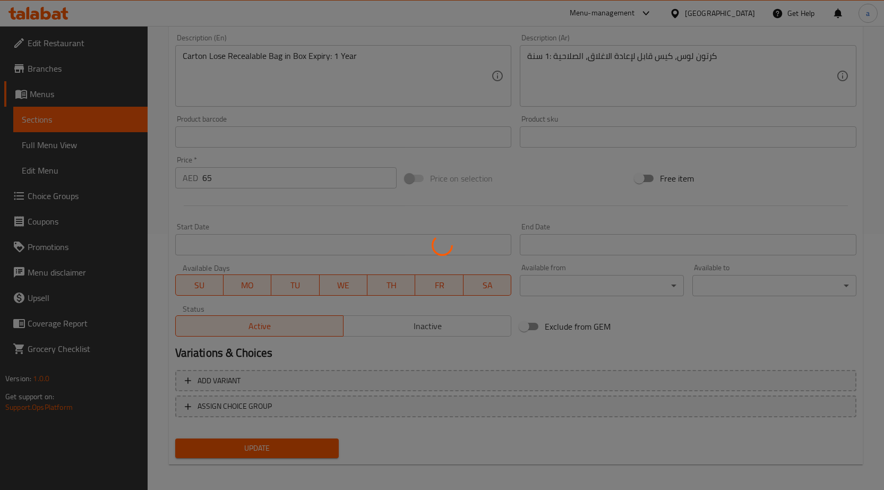
scroll to position [48, 0]
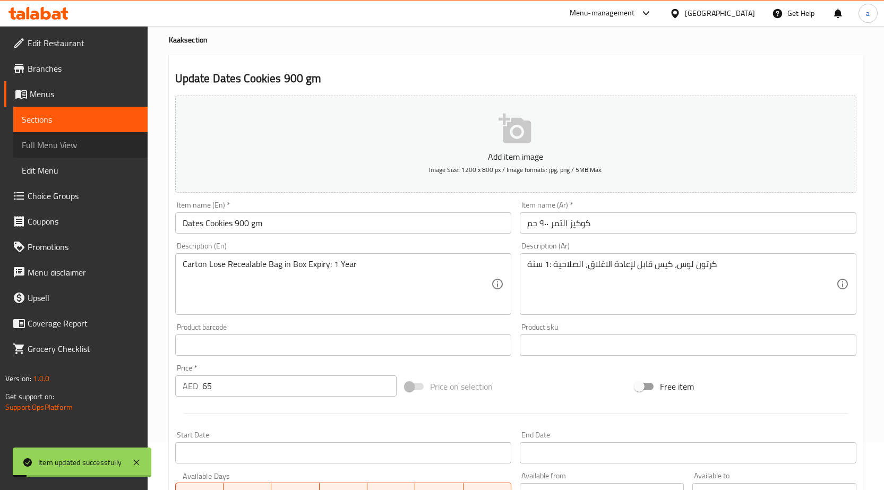
click at [68, 140] on span "Full Menu View" at bounding box center [80, 145] width 117 height 13
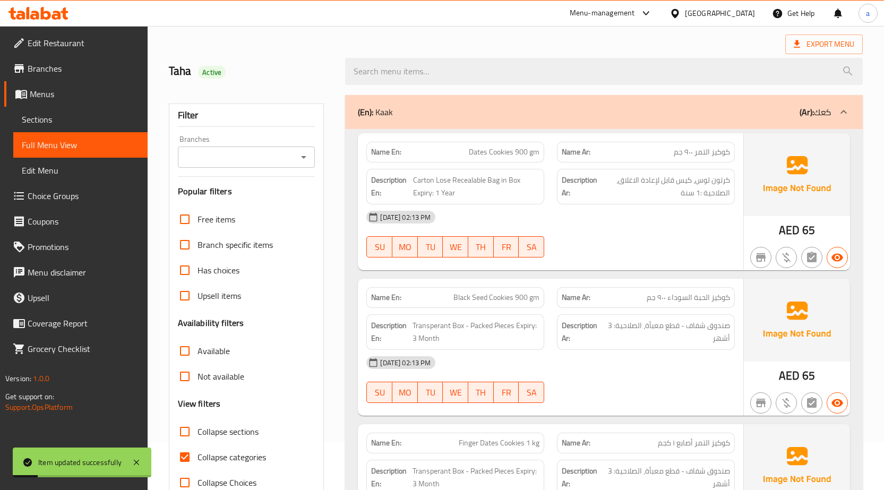
click at [230, 429] on span "Collapse sections" at bounding box center [228, 432] width 61 height 13
click at [198, 429] on input "Collapse sections" at bounding box center [184, 431] width 25 height 25
checkbox input "true"
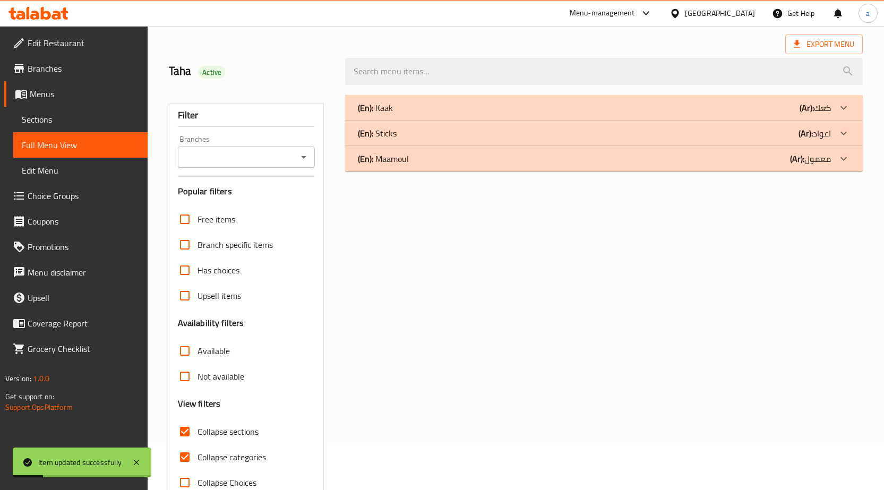
click at [235, 453] on span "Collapse categories" at bounding box center [232, 457] width 69 height 13
click at [198, 453] on input "Collapse categories" at bounding box center [184, 457] width 25 height 25
checkbox input "false"
click at [502, 107] on div "(En): Kaak (Ar): كعك" at bounding box center [594, 107] width 473 height 13
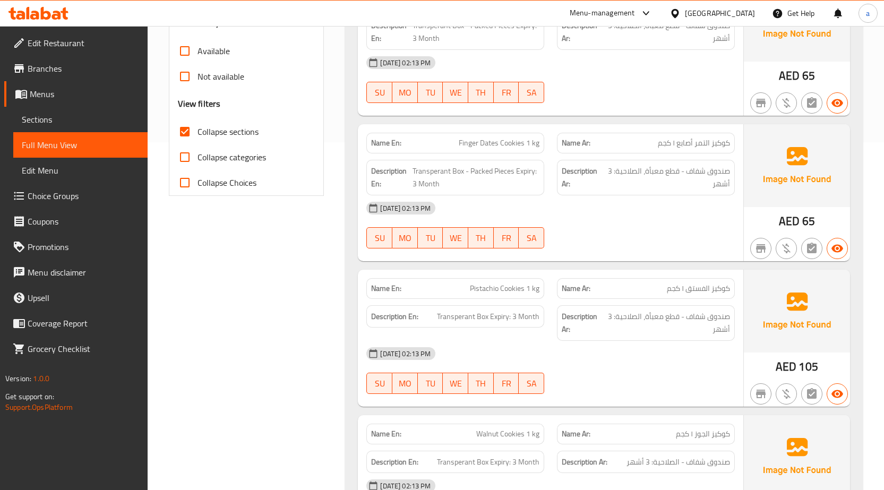
scroll to position [367, 0]
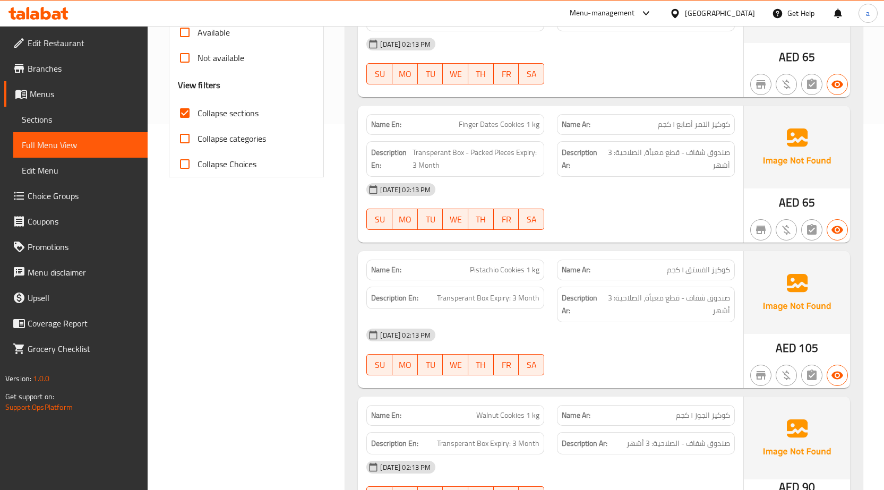
click at [90, 110] on link "Sections" at bounding box center [80, 119] width 134 height 25
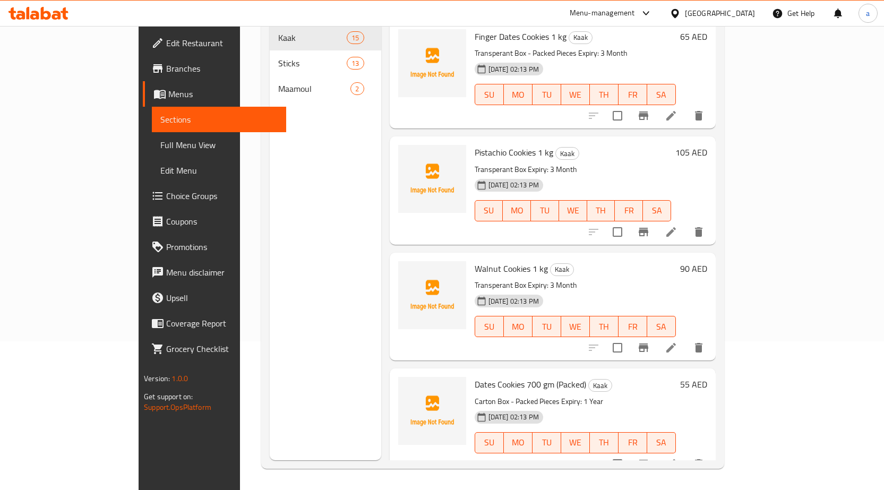
scroll to position [266, 0]
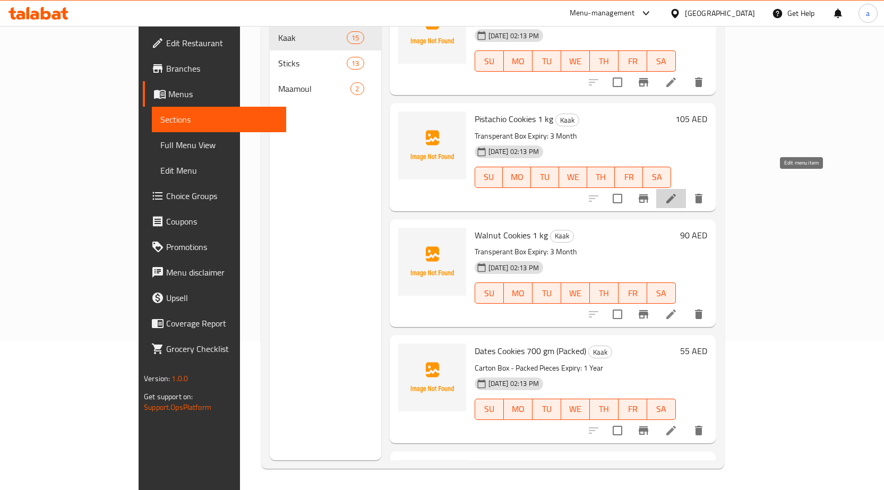
click at [678, 192] on icon at bounding box center [671, 198] width 13 height 13
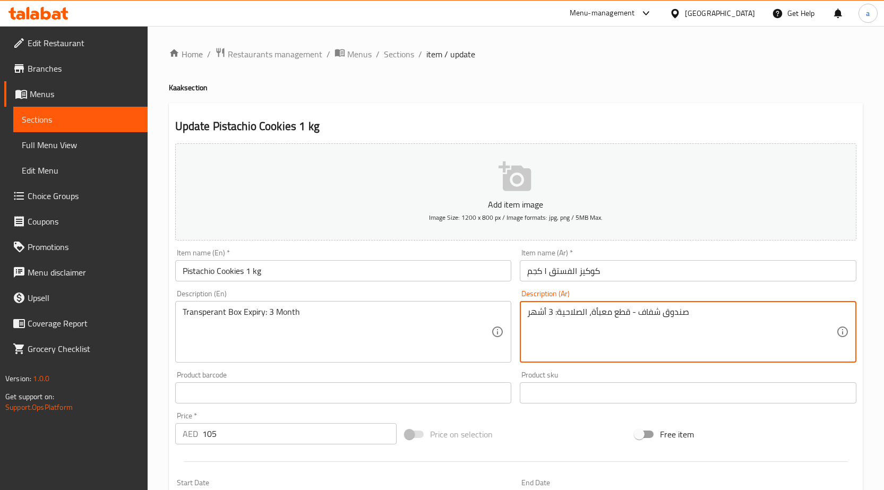
drag, startPoint x: 593, startPoint y: 313, endPoint x: 635, endPoint y: 319, distance: 41.9
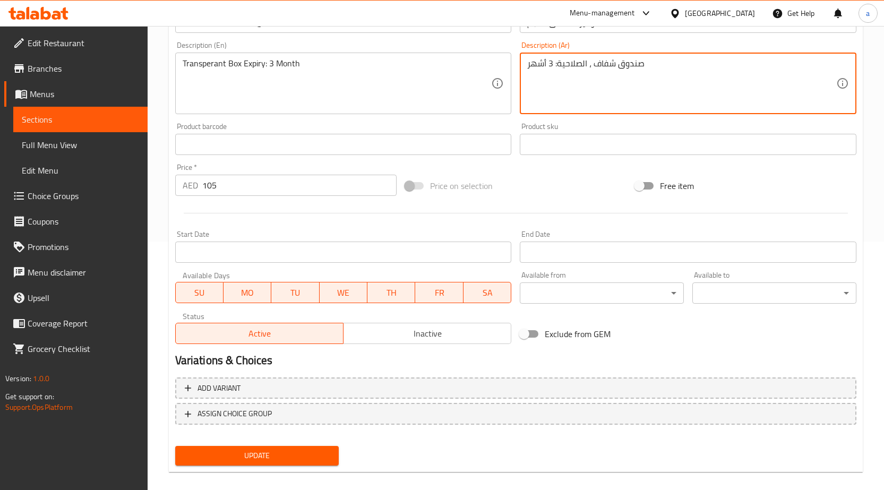
scroll to position [260, 0]
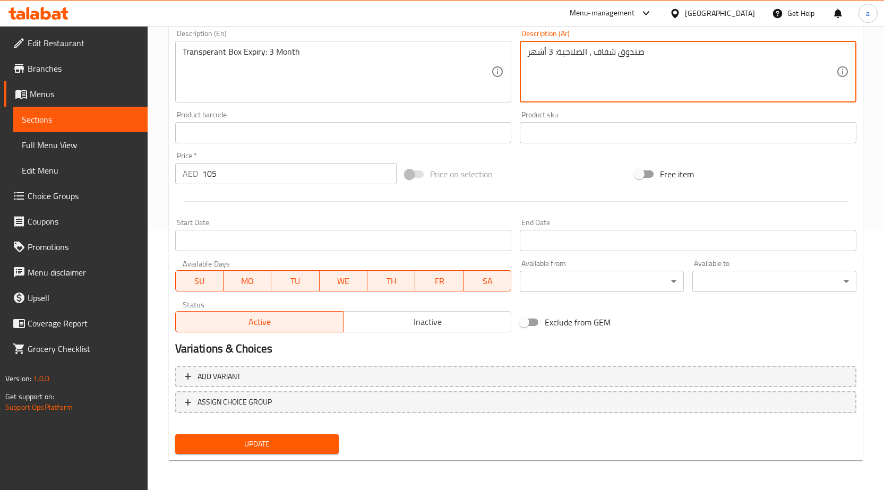
type textarea "صندوق شفاف ، الصلاحية: 3 أشهر"
click at [223, 450] on span "Update" at bounding box center [257, 444] width 147 height 13
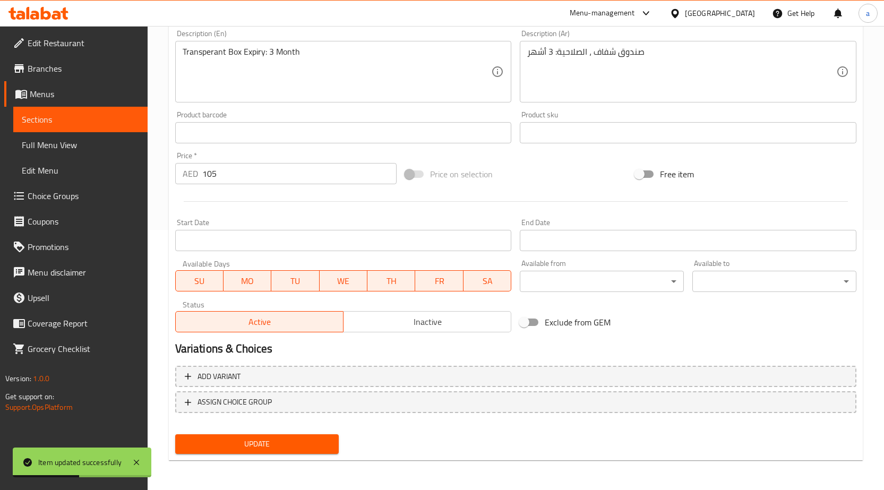
click at [64, 139] on span "Full Menu View" at bounding box center [80, 145] width 117 height 13
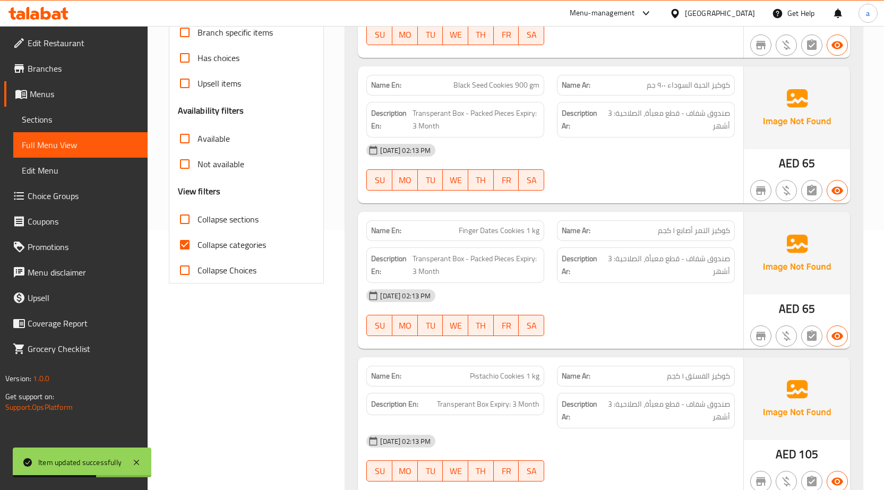
click at [202, 225] on span "Collapse sections" at bounding box center [228, 219] width 61 height 13
click at [198, 225] on input "Collapse sections" at bounding box center [184, 219] width 25 height 25
checkbox input "true"
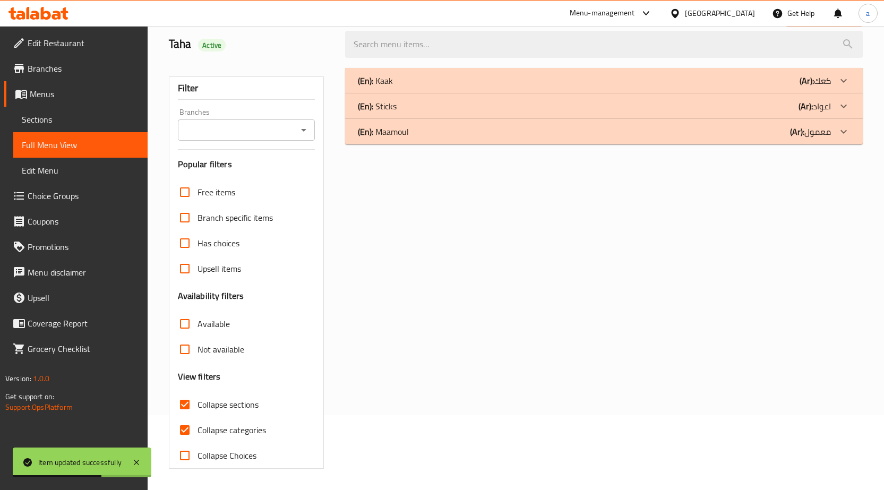
click at [212, 244] on div "Free items Branch specific items Has choices Upsell items Availability filters …" at bounding box center [247, 324] width 138 height 289
click at [798, 83] on div "(En): Kaak (Ar): كعك" at bounding box center [594, 80] width 473 height 13
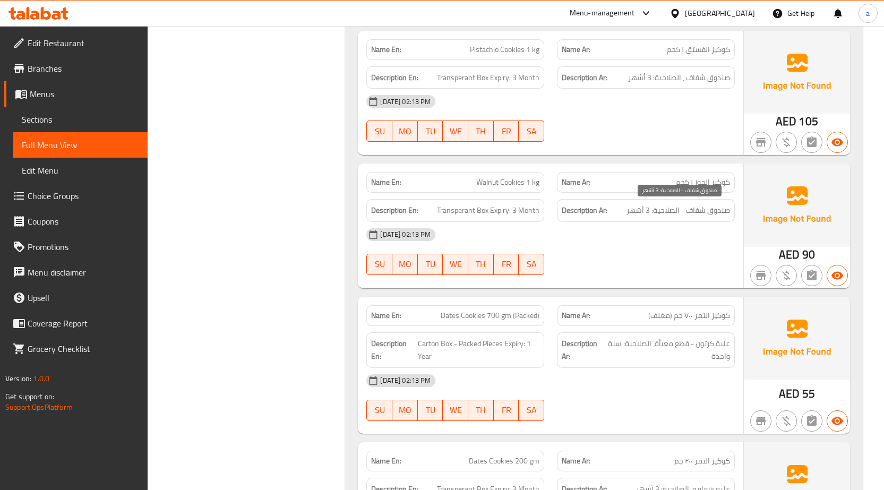
scroll to position [606, 0]
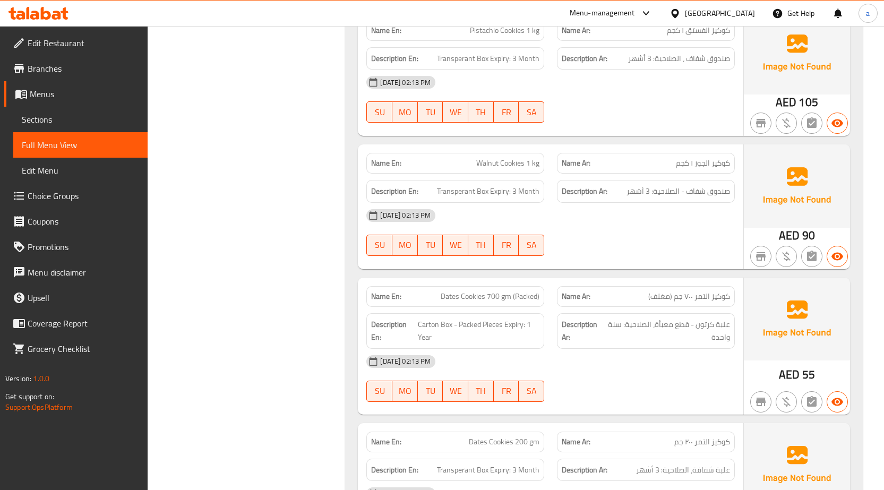
click at [61, 120] on span "Sections" at bounding box center [80, 119] width 117 height 13
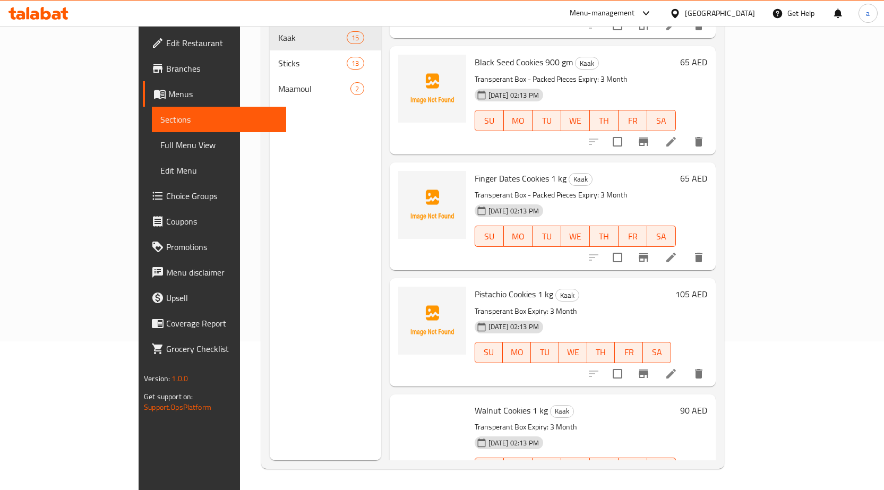
scroll to position [319, 0]
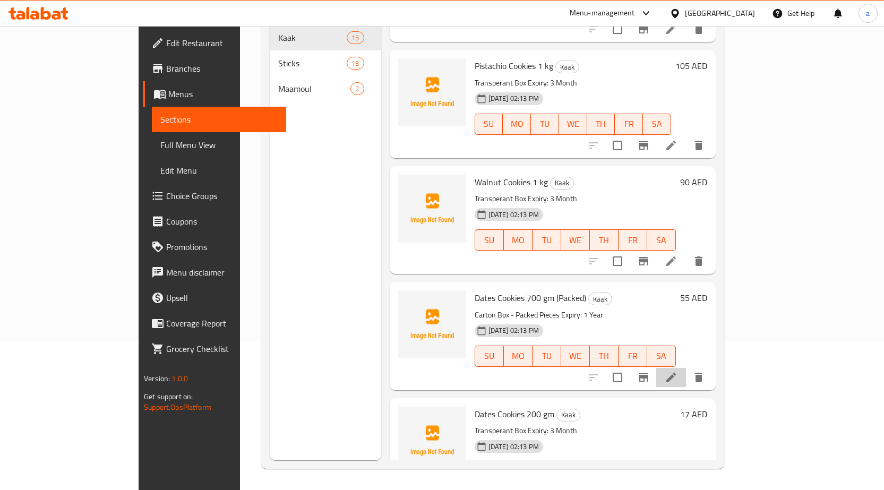
click at [686, 368] on li at bounding box center [672, 377] width 30 height 19
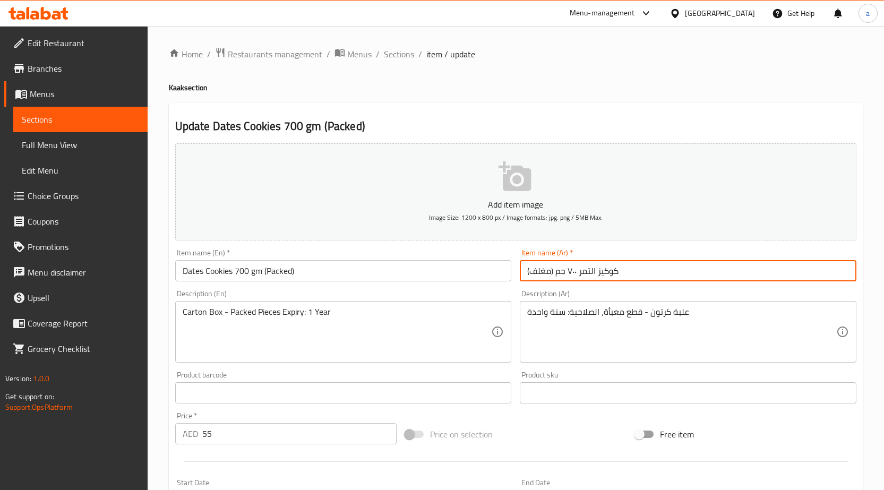
click at [540, 276] on input "كوكيز التمر ٧٠٠ جم (مغلف)" at bounding box center [688, 270] width 337 height 21
type input "كوكيز التمر ٧٠٠ جم (معبأة)"
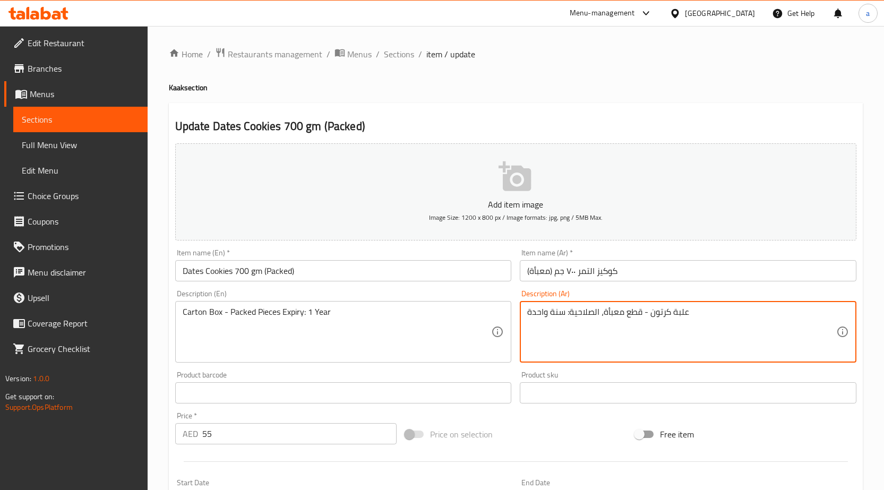
drag, startPoint x: 549, startPoint y: 309, endPoint x: 462, endPoint y: 327, distance: 89.0
click at [462, 327] on div "Add item image Image Size: 1200 x 800 px / Image formats: jpg, png / 5MB Max. I…" at bounding box center [516, 368] width 690 height 458
click at [545, 316] on textarea "علبة كرتون - قطع معبأة، الصلاحية: سنة" at bounding box center [682, 332] width 309 height 50
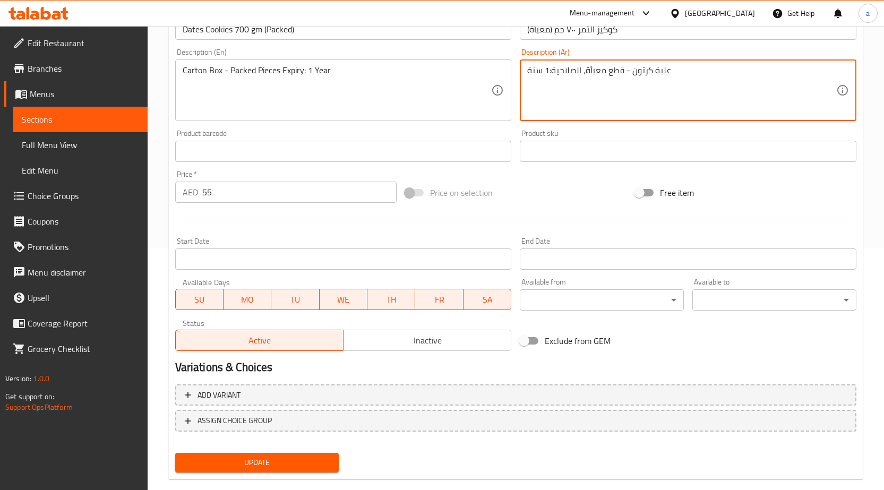
scroll to position [260, 0]
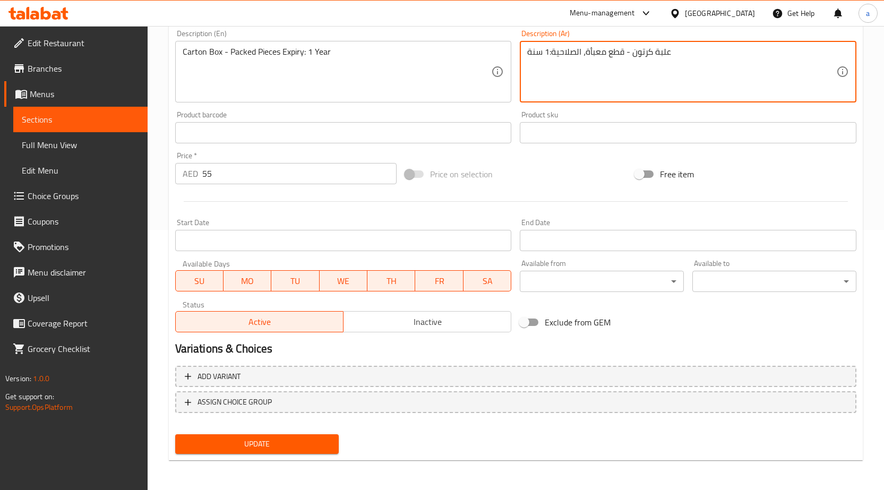
type textarea "علبة كرتون - قطع معبأة، الصلاحية:1 سنة"
click at [286, 430] on div "Add variant ASSIGN CHOICE GROUP" at bounding box center [516, 396] width 690 height 69
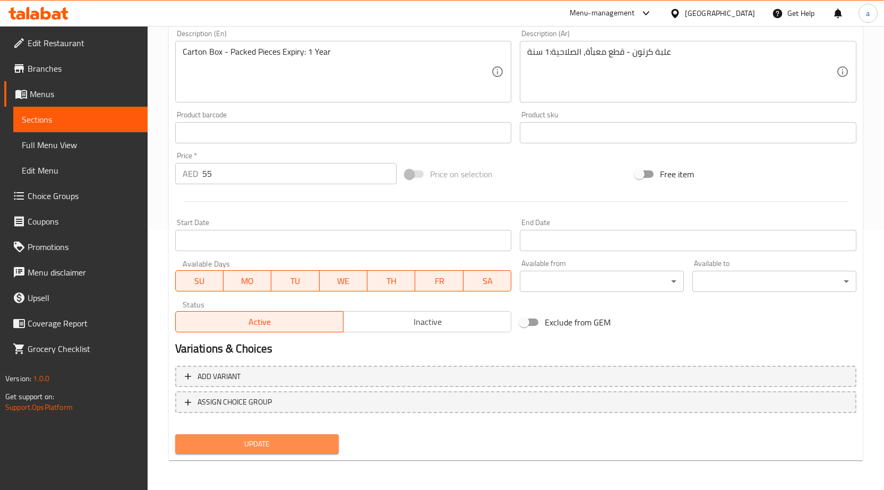
click at [287, 453] on button "Update" at bounding box center [257, 445] width 164 height 20
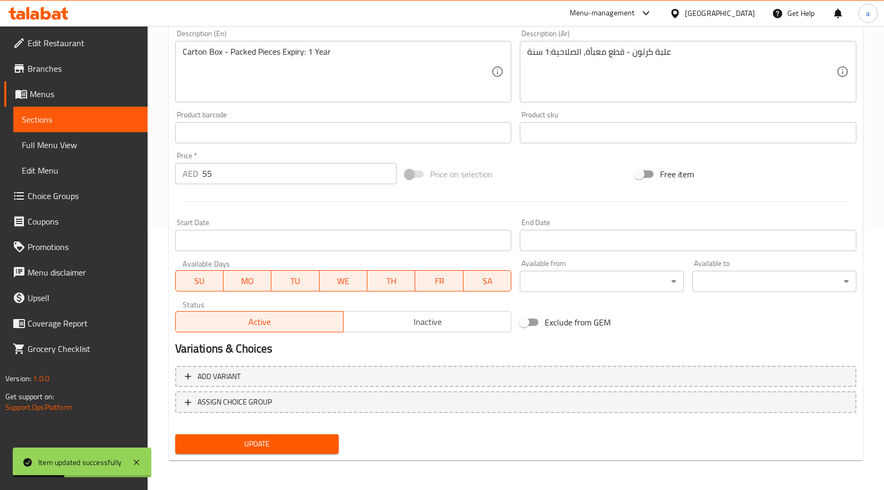
click at [137, 149] on span "Full Menu View" at bounding box center [80, 145] width 117 height 13
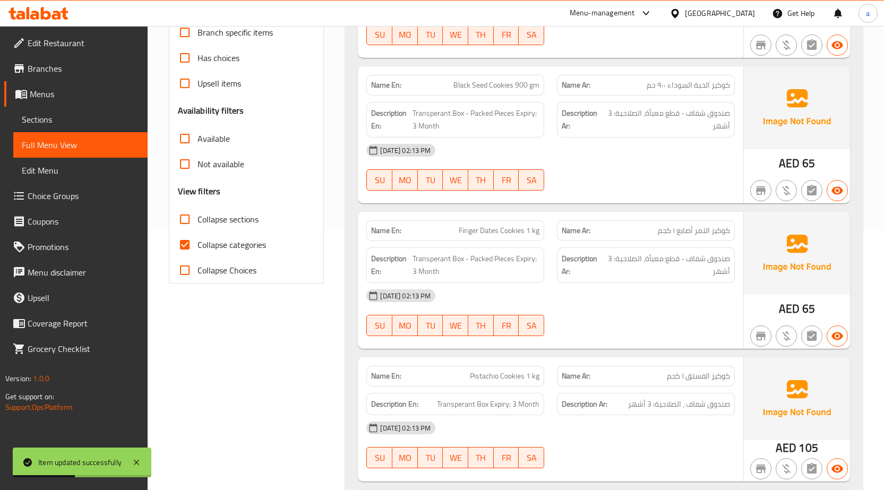
click at [200, 222] on span "Collapse sections" at bounding box center [228, 219] width 61 height 13
click at [198, 222] on input "Collapse sections" at bounding box center [184, 219] width 25 height 25
checkbox input "true"
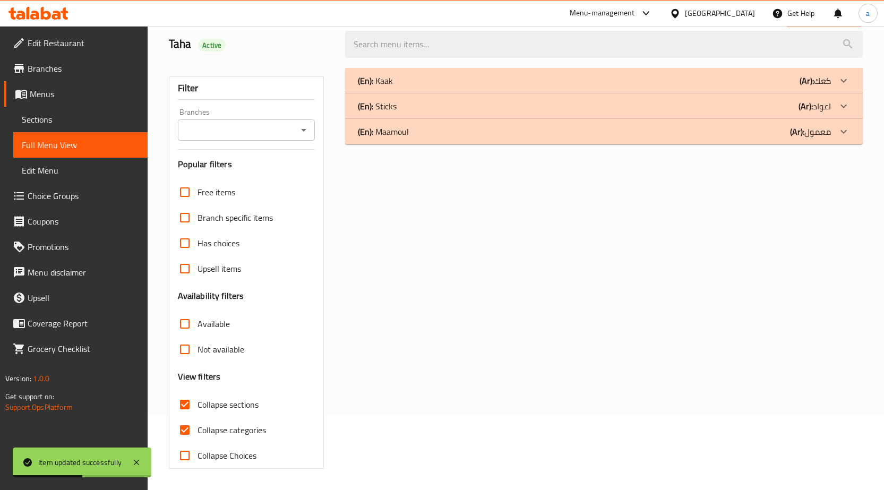
click at [221, 241] on div "Free items Branch specific items Has choices Upsell items Availability filters …" at bounding box center [247, 324] width 138 height 289
click at [676, 77] on div "(En): Kaak (Ar): كعك" at bounding box center [594, 80] width 473 height 13
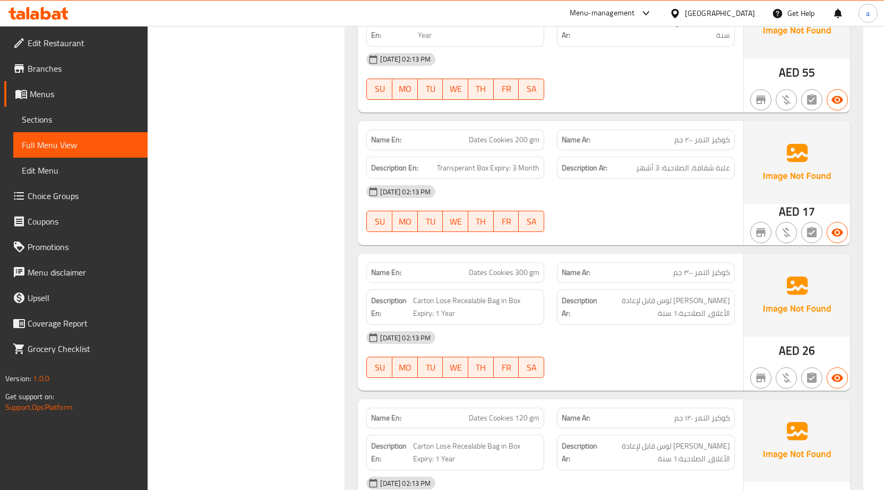
scroll to position [925, 0]
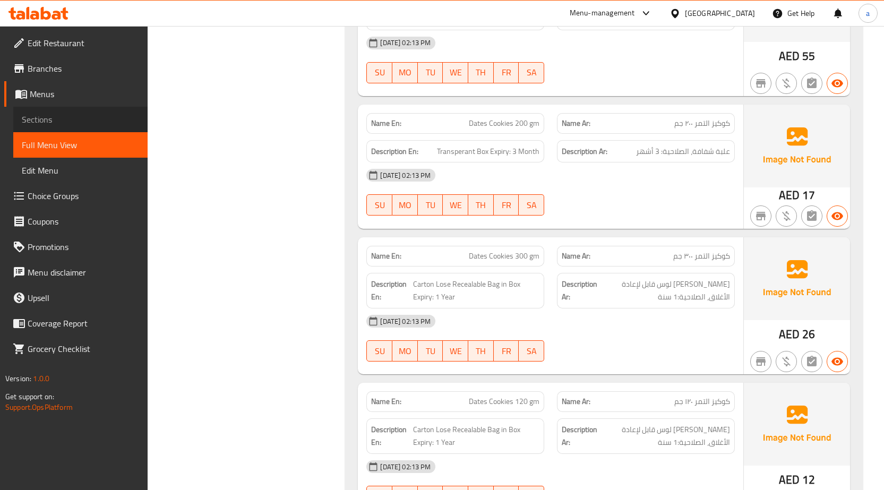
click at [113, 115] on span "Sections" at bounding box center [80, 119] width 117 height 13
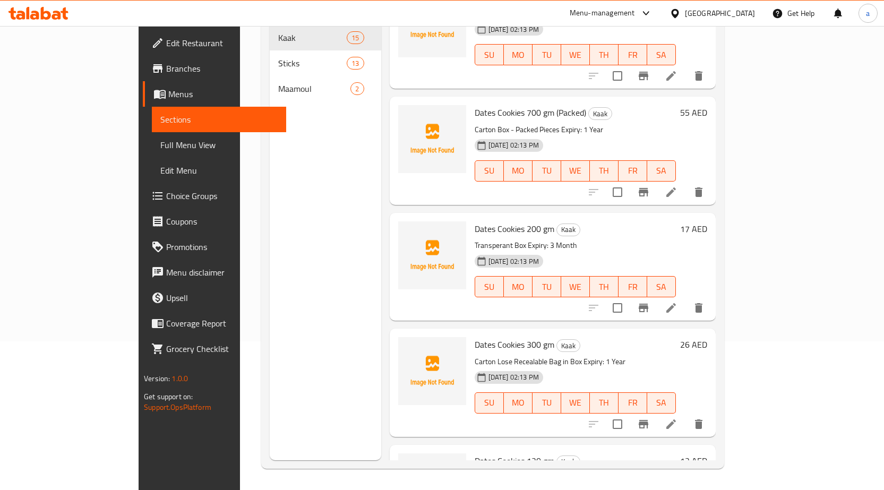
scroll to position [637, 0]
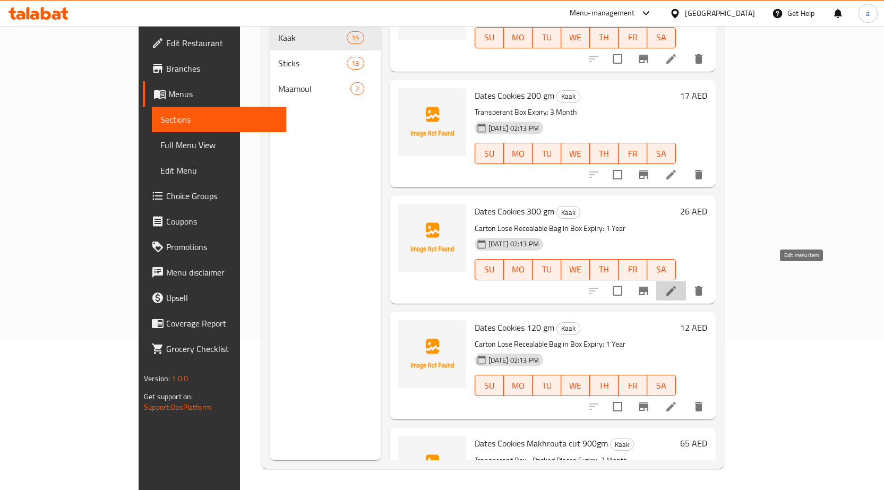
click at [678, 285] on icon at bounding box center [671, 291] width 13 height 13
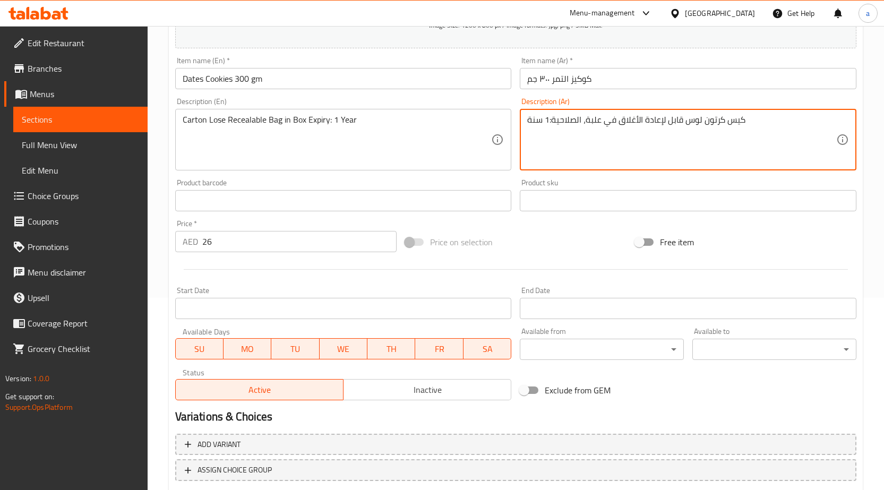
scroll to position [260, 0]
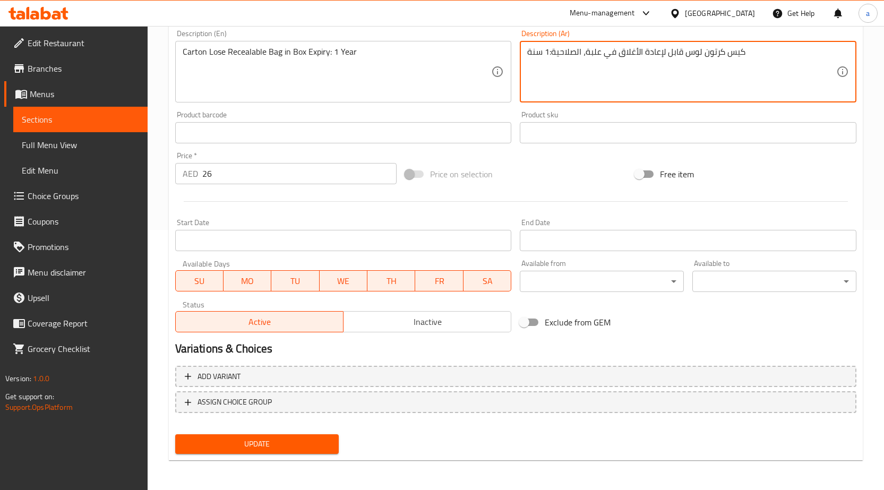
type textarea "كيس كرتون لوس قابل لإعادة الأغلاق في علبة، الصلاحية:1 سنة"
click at [314, 436] on button "Update" at bounding box center [257, 445] width 164 height 20
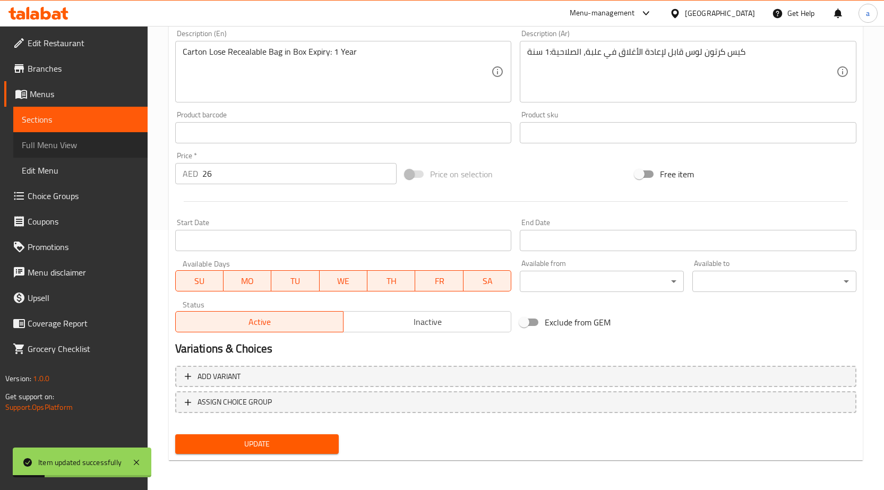
click at [76, 136] on link "Full Menu View" at bounding box center [80, 144] width 134 height 25
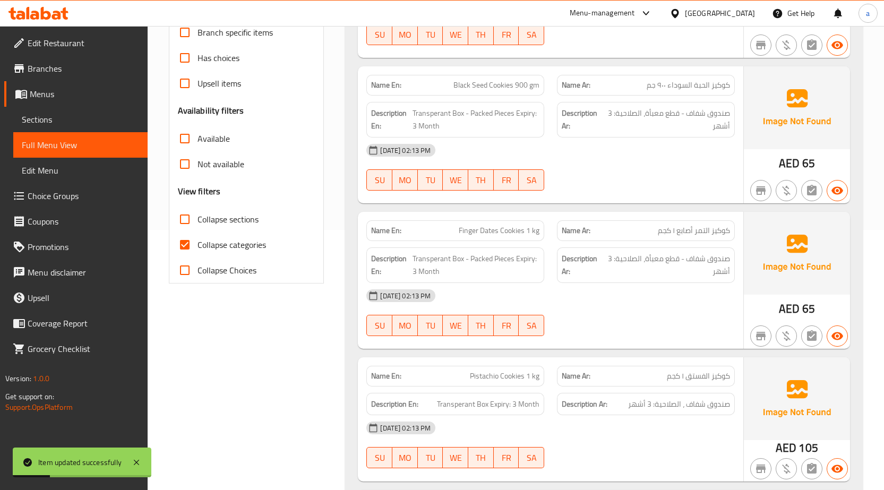
drag, startPoint x: 220, startPoint y: 222, endPoint x: 220, endPoint y: 234, distance: 12.7
click at [220, 222] on span "Collapse sections" at bounding box center [228, 219] width 61 height 13
click at [198, 222] on input "Collapse sections" at bounding box center [184, 219] width 25 height 25
checkbox input "true"
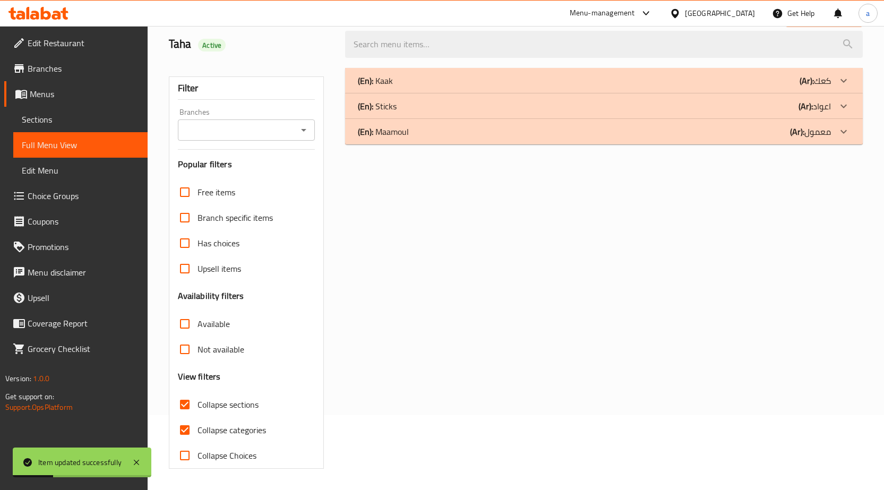
click at [220, 418] on label "Collapse categories" at bounding box center [219, 430] width 94 height 25
click at [198, 418] on input "Collapse categories" at bounding box center [184, 430] width 25 height 25
checkbox input "false"
click at [581, 89] on div "(En): Kaak (Ar): كعك" at bounding box center [604, 80] width 518 height 25
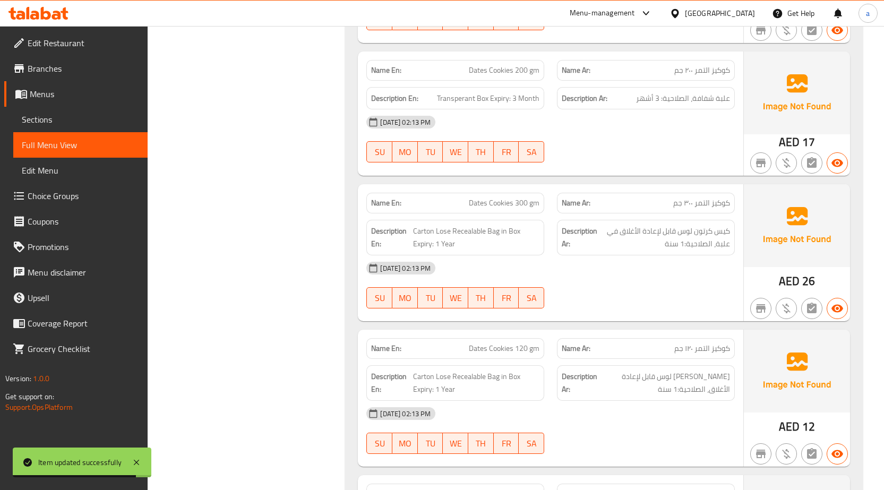
scroll to position [1137, 0]
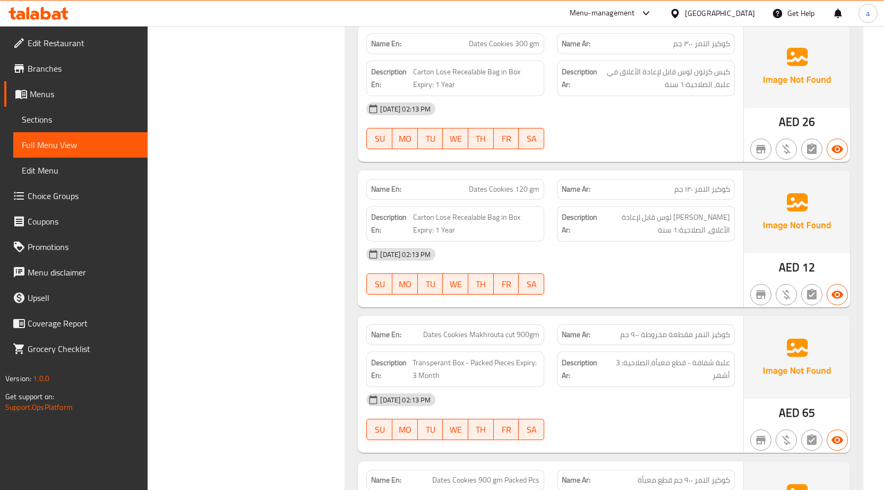
click at [83, 124] on span "Sections" at bounding box center [80, 119] width 117 height 13
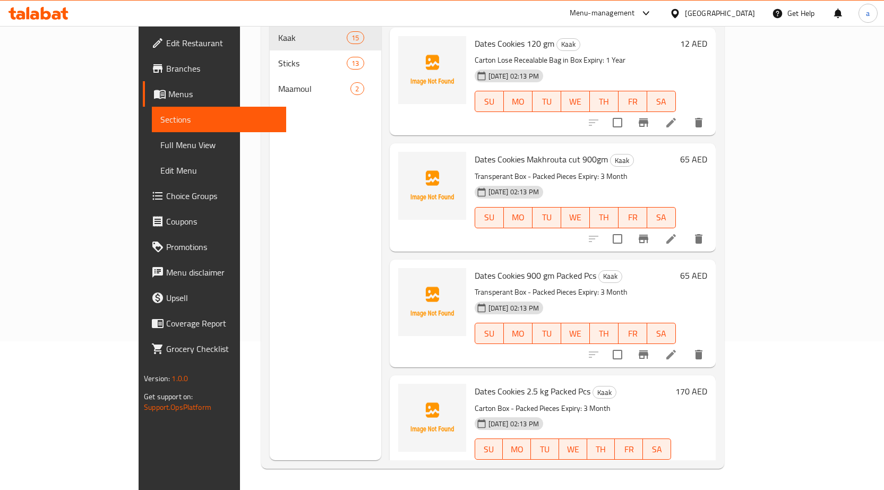
scroll to position [903, 0]
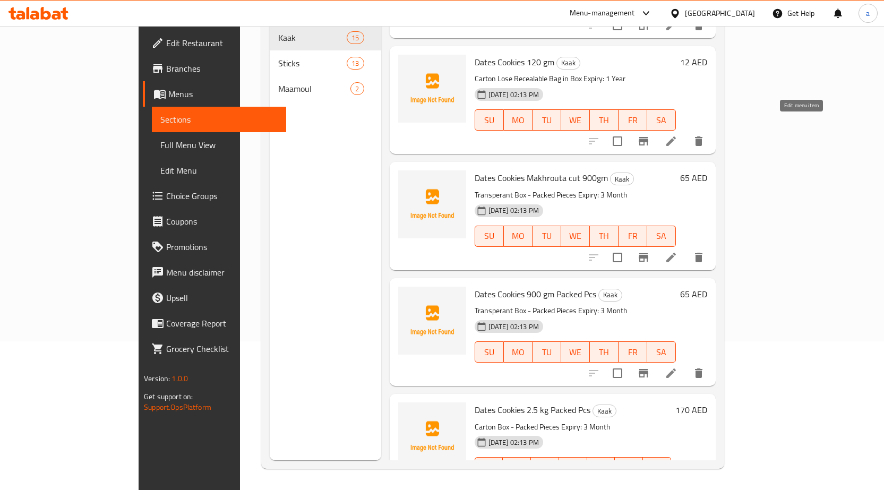
click at [676, 137] on icon at bounding box center [672, 142] width 10 height 10
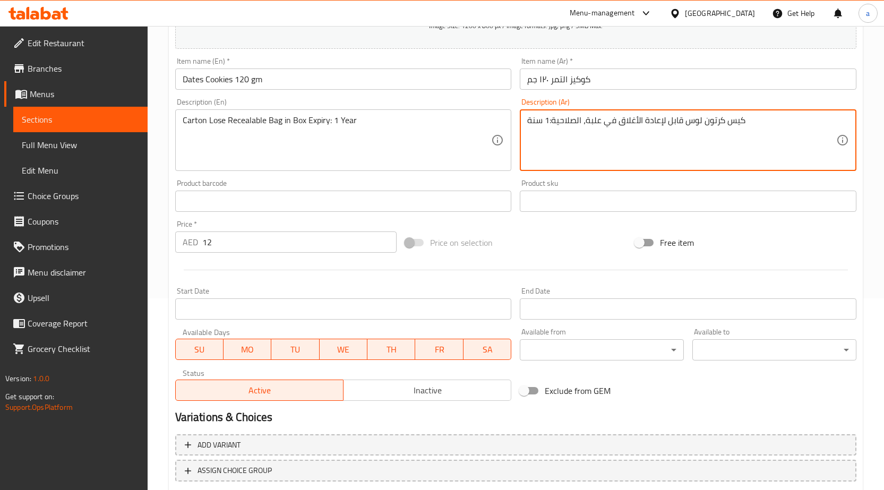
scroll to position [260, 0]
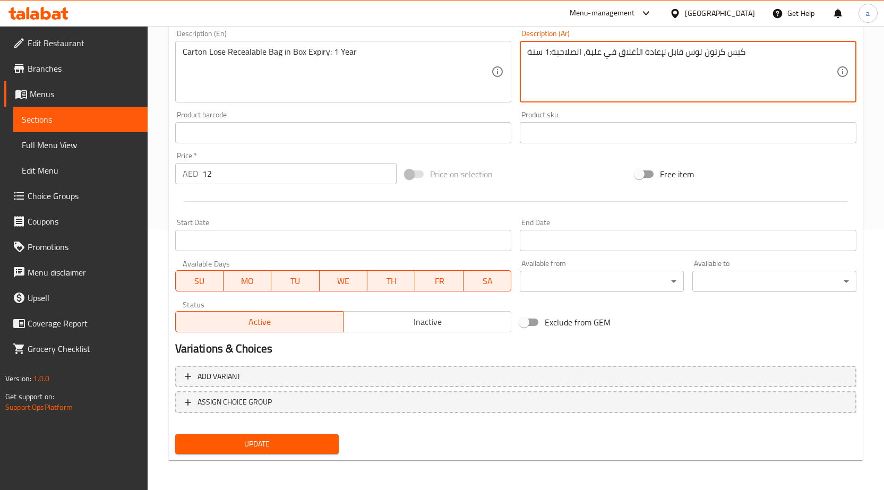
type textarea "كيس كرتون لوس قابل لإعادة الأغلاق في علبة، الصلاحية:1 سنة"
click at [262, 453] on button "Update" at bounding box center [257, 445] width 164 height 20
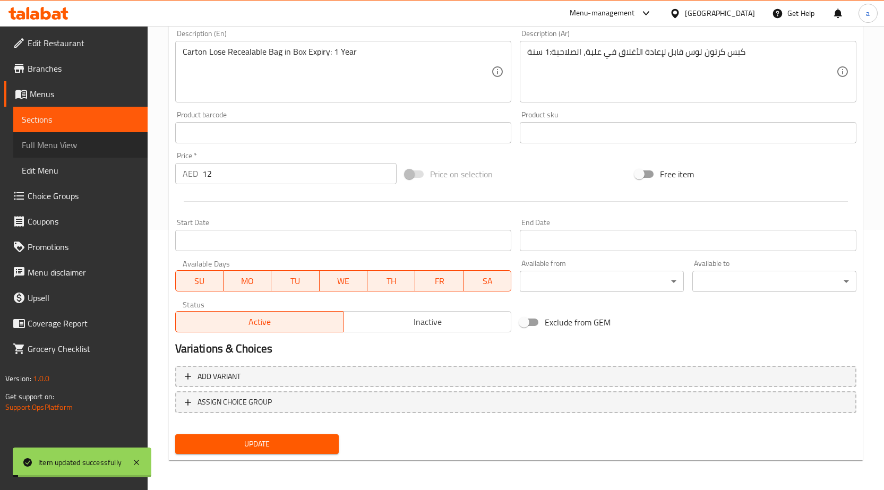
click at [81, 142] on span "Full Menu View" at bounding box center [80, 145] width 117 height 13
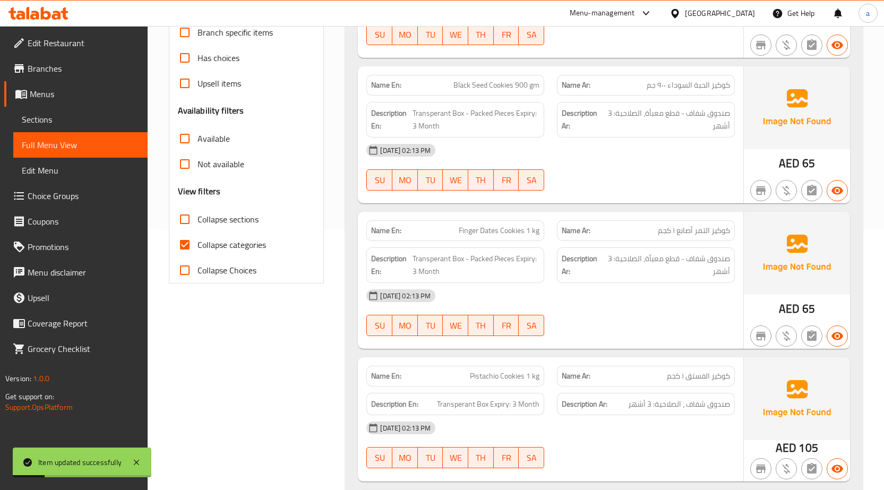
click at [209, 214] on span "Collapse sections" at bounding box center [228, 219] width 61 height 13
click at [198, 214] on input "Collapse sections" at bounding box center [184, 219] width 25 height 25
checkbox input "true"
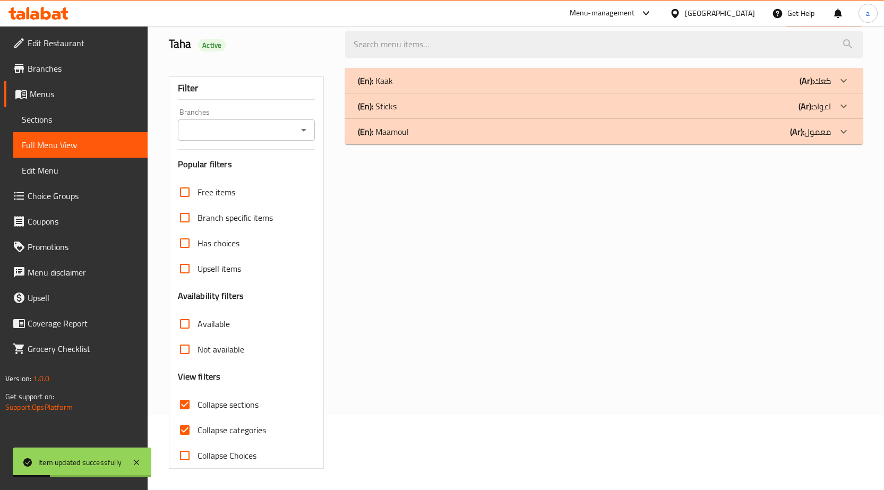
scroll to position [75, 0]
click at [204, 238] on span "Has choices" at bounding box center [219, 243] width 42 height 13
click at [198, 238] on input "Has choices" at bounding box center [184, 243] width 25 height 25
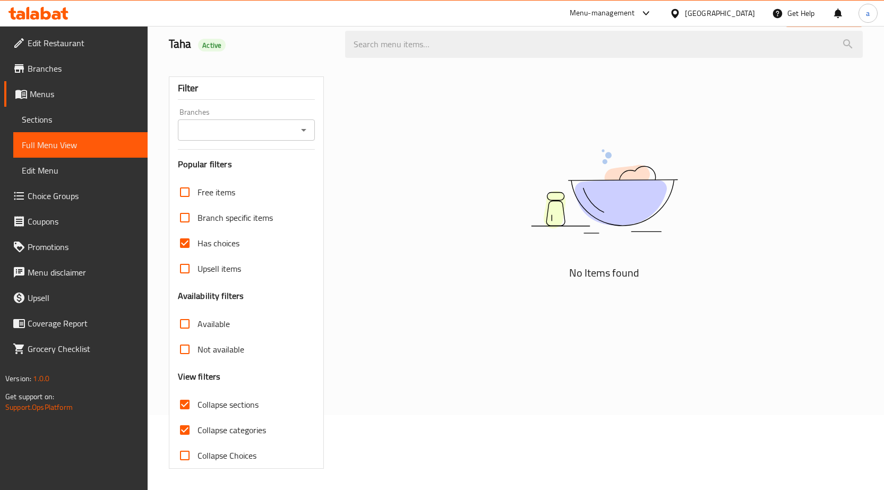
click at [219, 242] on span "Has choices" at bounding box center [219, 243] width 42 height 13
click at [198, 242] on input "Has choices" at bounding box center [184, 243] width 25 height 25
checkbox input "false"
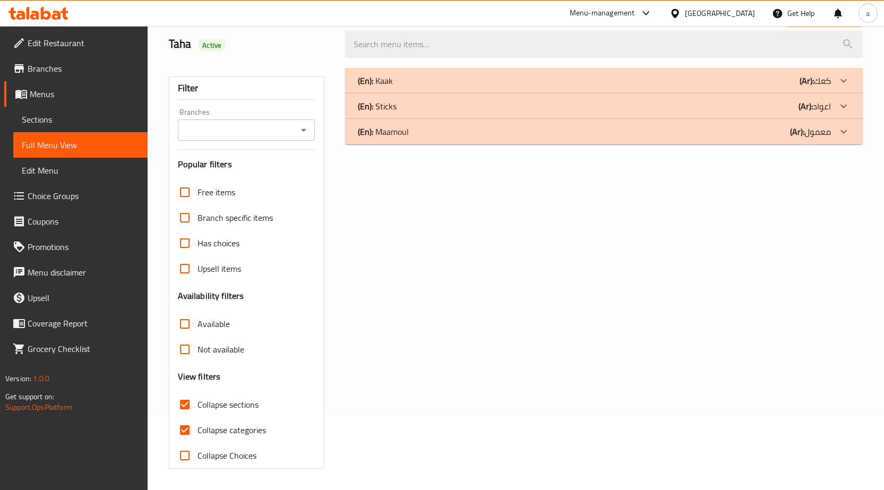
click at [240, 429] on span "Collapse categories" at bounding box center [232, 430] width 69 height 13
click at [198, 429] on input "Collapse categories" at bounding box center [184, 430] width 25 height 25
checkbox input "false"
click at [644, 78] on div "(En): Kaak (Ar): كعك" at bounding box center [594, 80] width 473 height 13
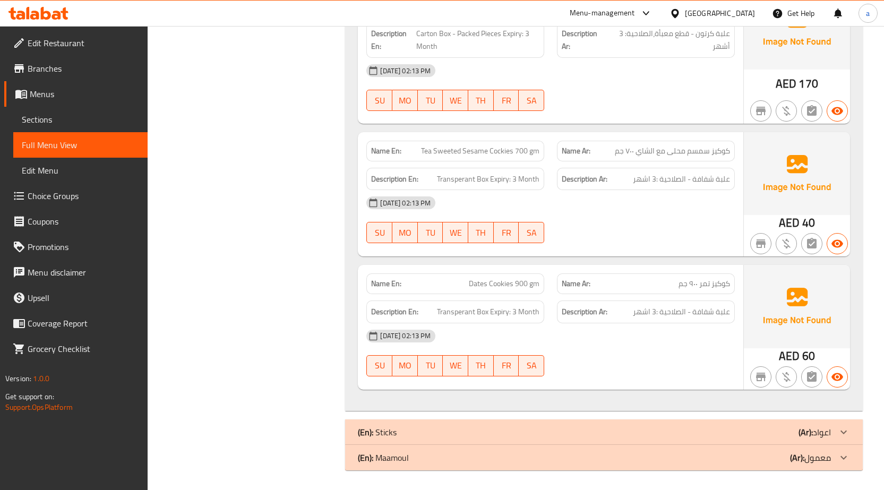
scroll to position [1905, 0]
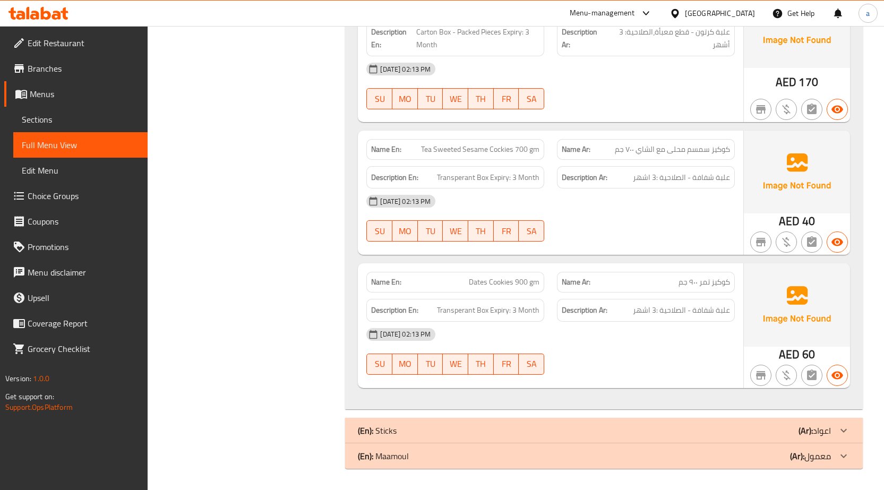
click at [658, 464] on div "(En): Maamoul (Ar): معمول" at bounding box center [604, 456] width 518 height 25
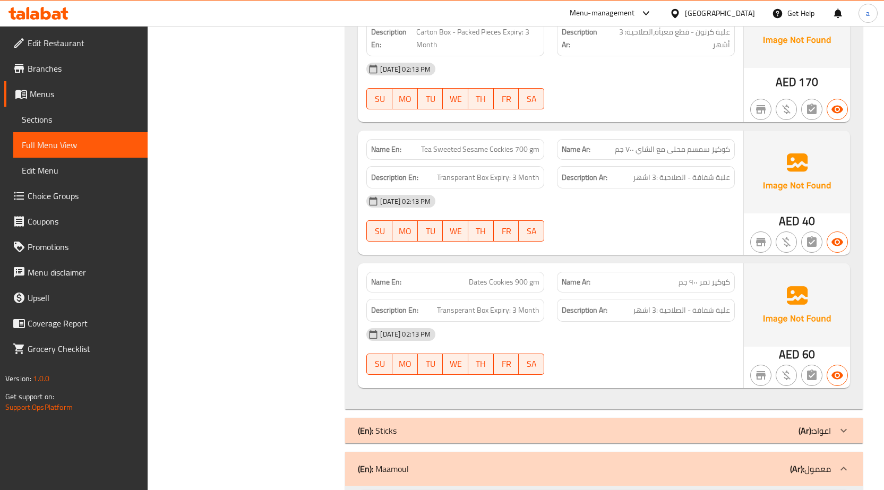
click at [658, 436] on div "(En): Sticks (Ar): اعواد" at bounding box center [594, 430] width 473 height 13
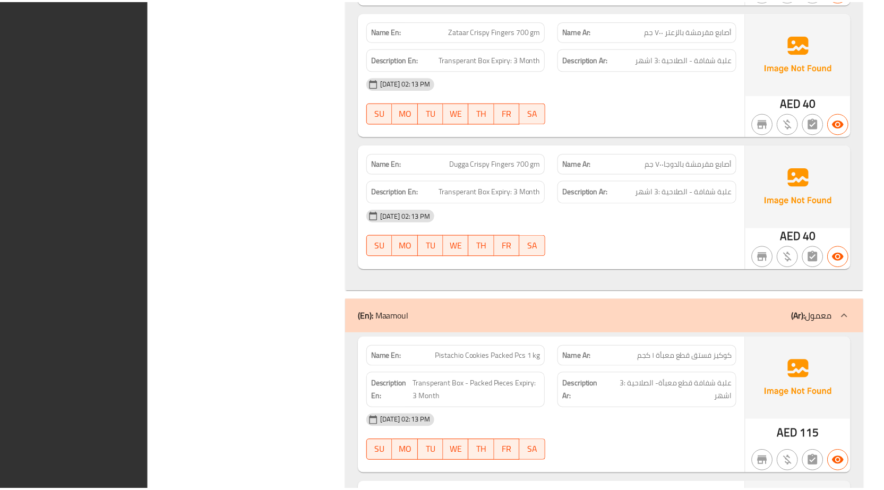
scroll to position [4008, 0]
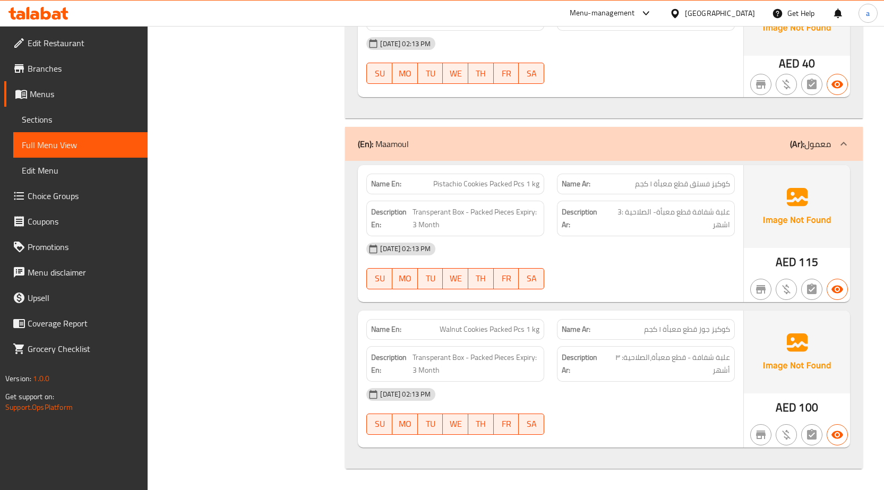
click at [697, 12] on div "[GEOGRAPHIC_DATA]" at bounding box center [720, 13] width 70 height 12
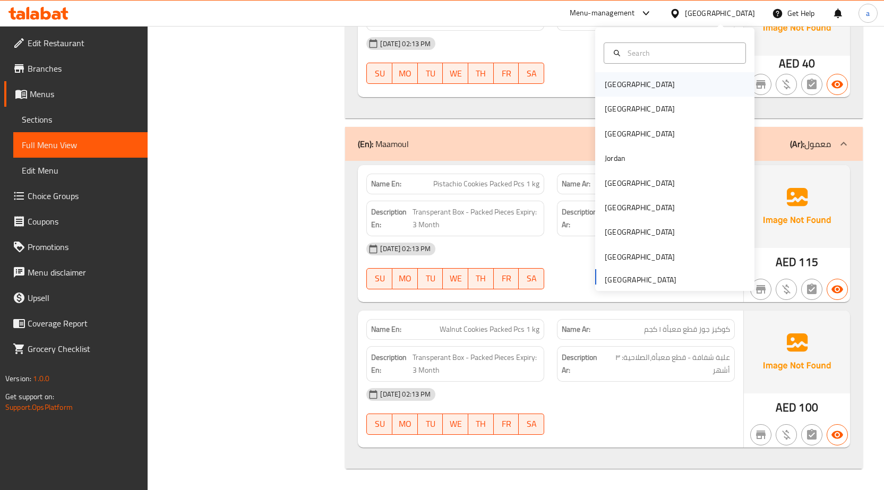
click at [687, 89] on div "[GEOGRAPHIC_DATA]" at bounding box center [675, 84] width 159 height 24
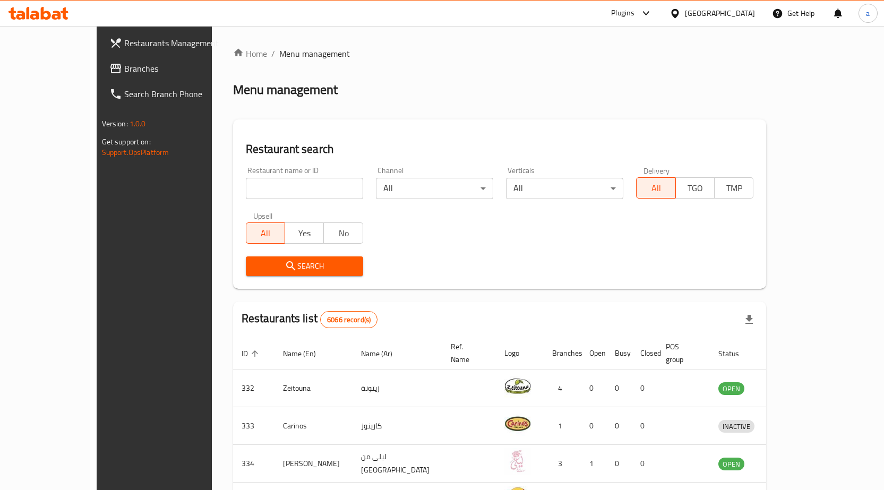
click at [737, 10] on div "[GEOGRAPHIC_DATA]" at bounding box center [720, 13] width 70 height 12
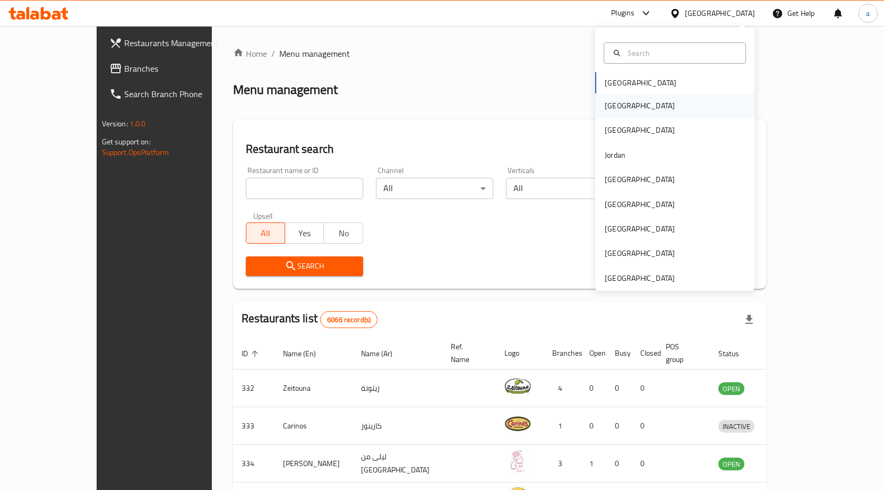
click at [654, 102] on div "[GEOGRAPHIC_DATA]" at bounding box center [675, 105] width 159 height 24
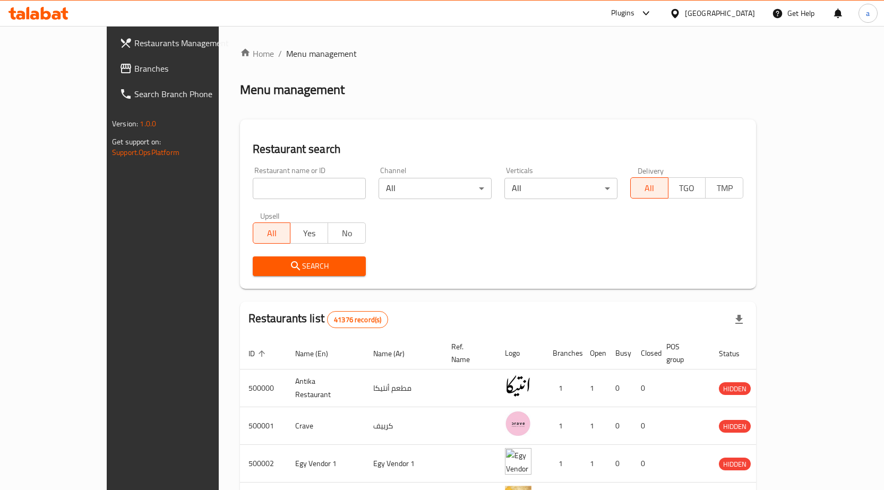
click at [134, 74] on span "Branches" at bounding box center [190, 68] width 112 height 13
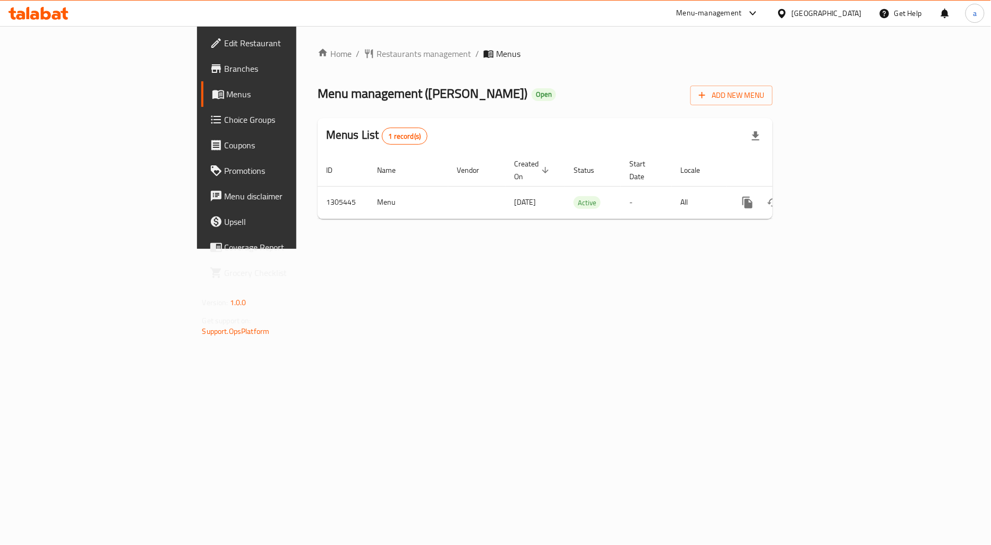
click at [201, 75] on link "Branches" at bounding box center [281, 68] width 161 height 25
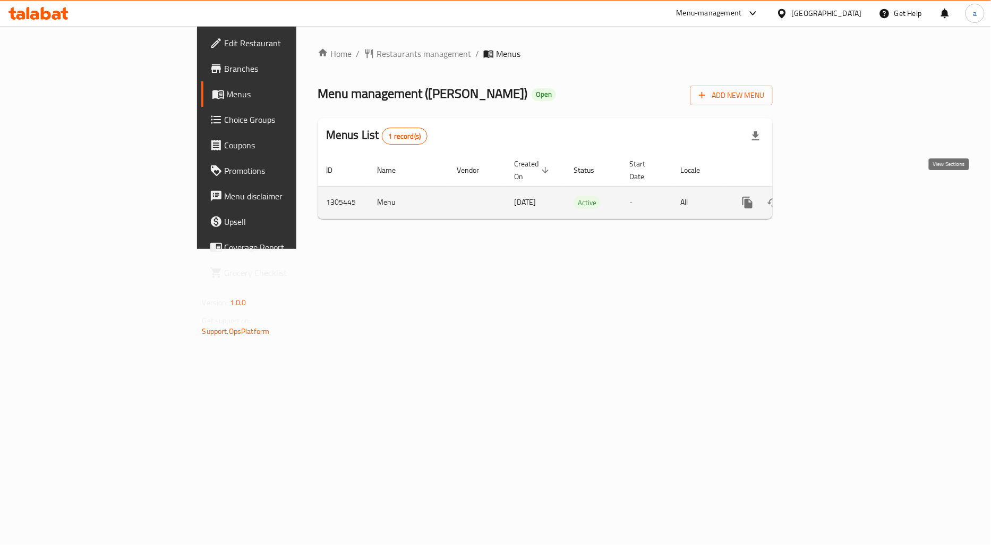
click at [831, 196] on icon "enhanced table" at bounding box center [824, 202] width 13 height 13
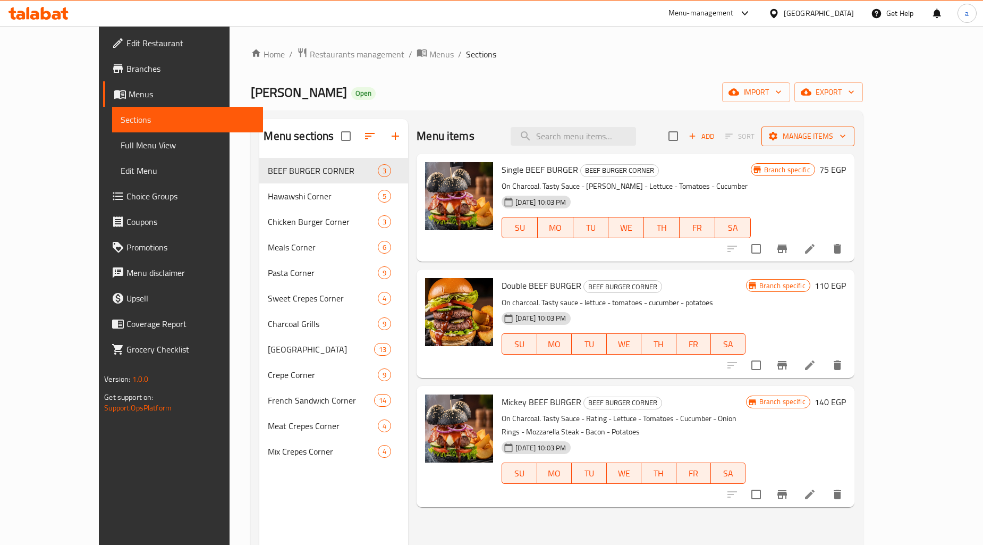
click at [854, 126] on button "Manage items" at bounding box center [807, 136] width 93 height 20
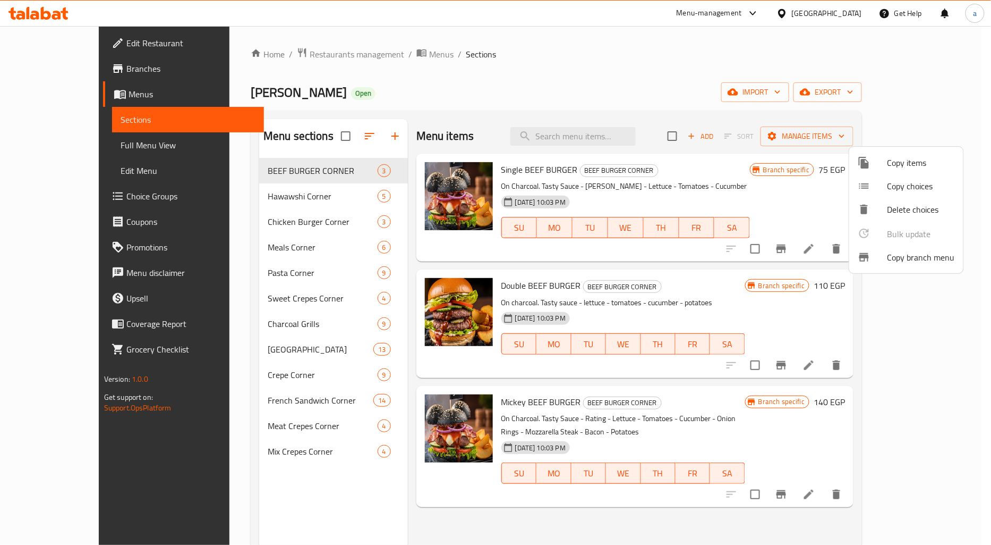
click at [912, 257] on span "Copy branch menu" at bounding box center [921, 257] width 67 height 13
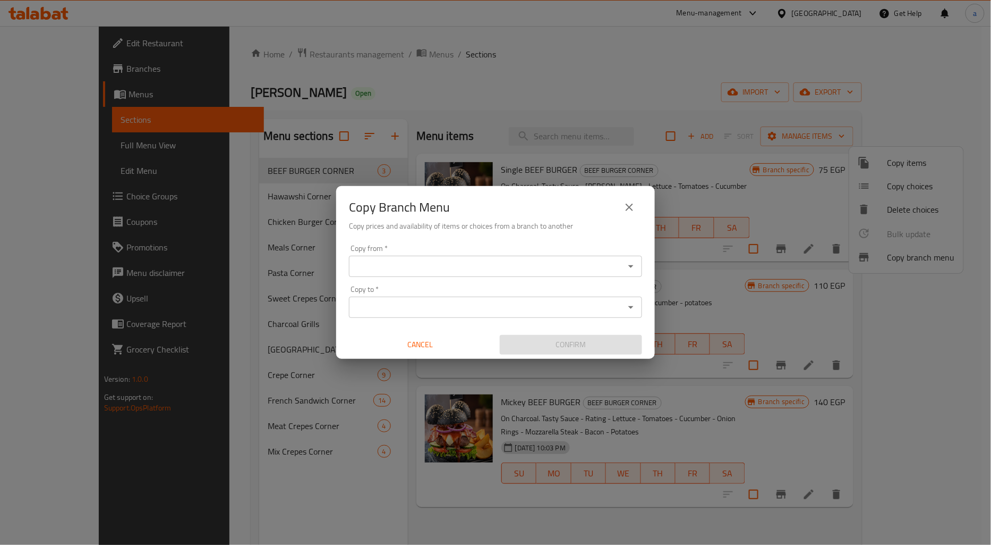
click at [423, 264] on input "Copy from   *" at bounding box center [486, 266] width 269 height 15
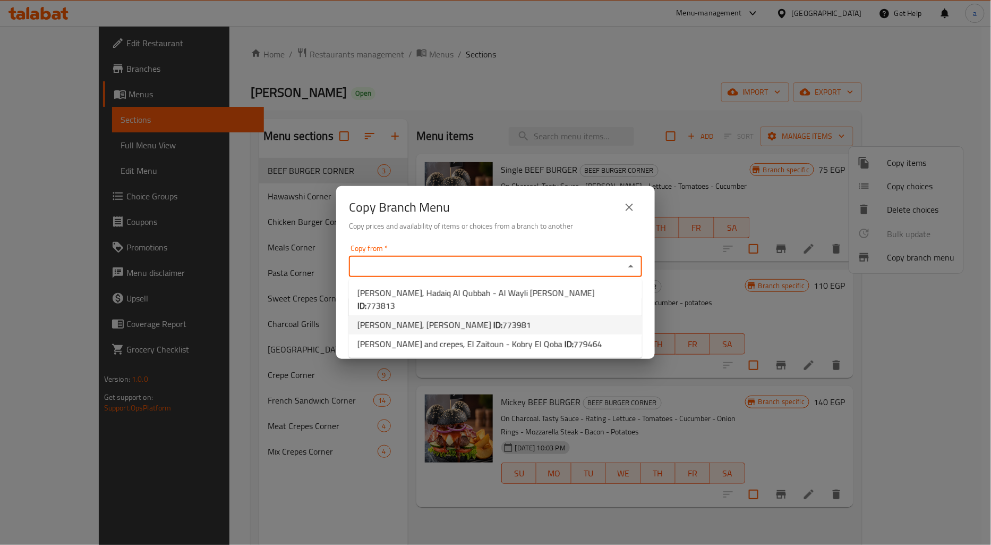
click at [518, 315] on li "MIKI, Hadayek Helwan ID: 773981" at bounding box center [495, 324] width 293 height 19
type input "MIKI, Hadayek Helwan"
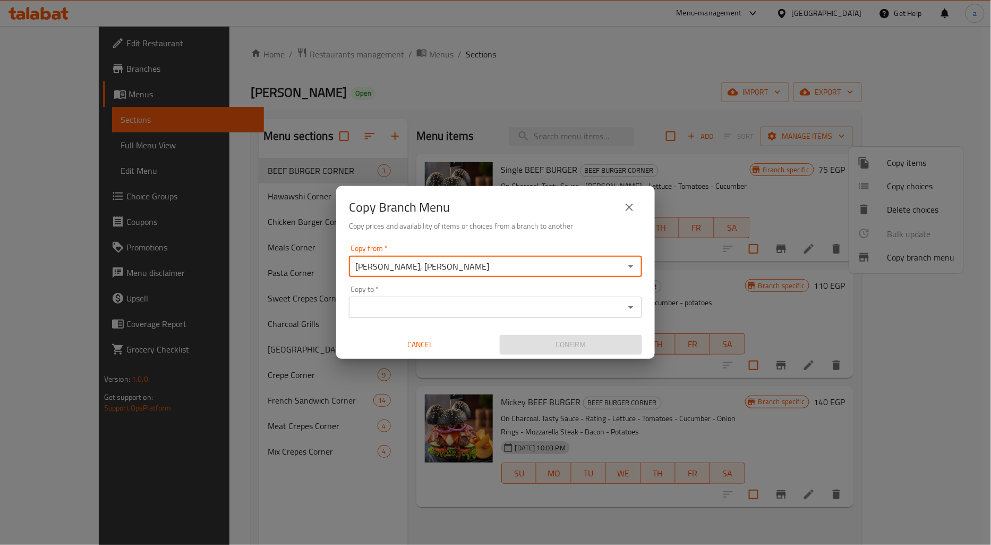
click at [498, 308] on input "Copy to   *" at bounding box center [486, 307] width 269 height 15
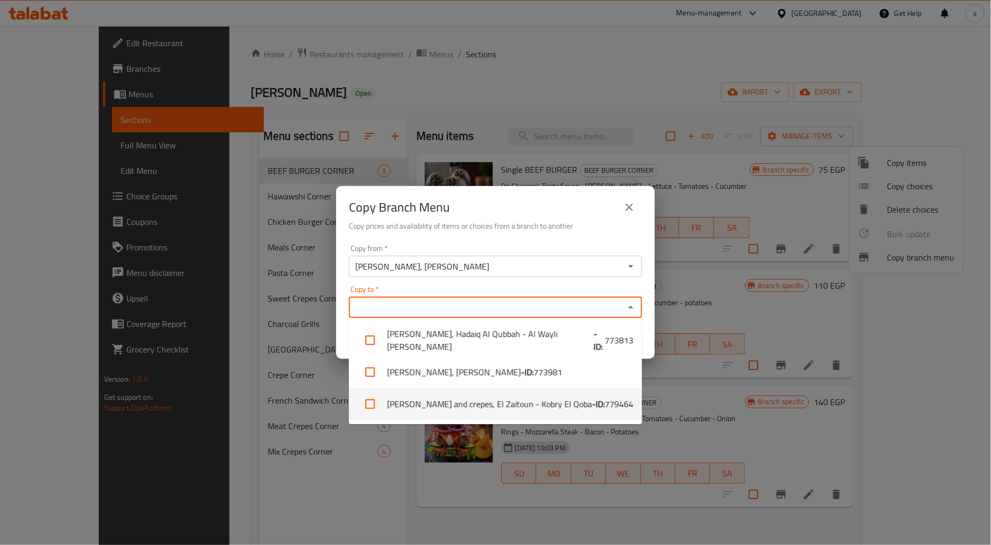
click at [539, 402] on li "MIKI burger and crepes, El Zaitoun - Kobry El Qoba - ID: 779464" at bounding box center [495, 404] width 293 height 32
checkbox input "true"
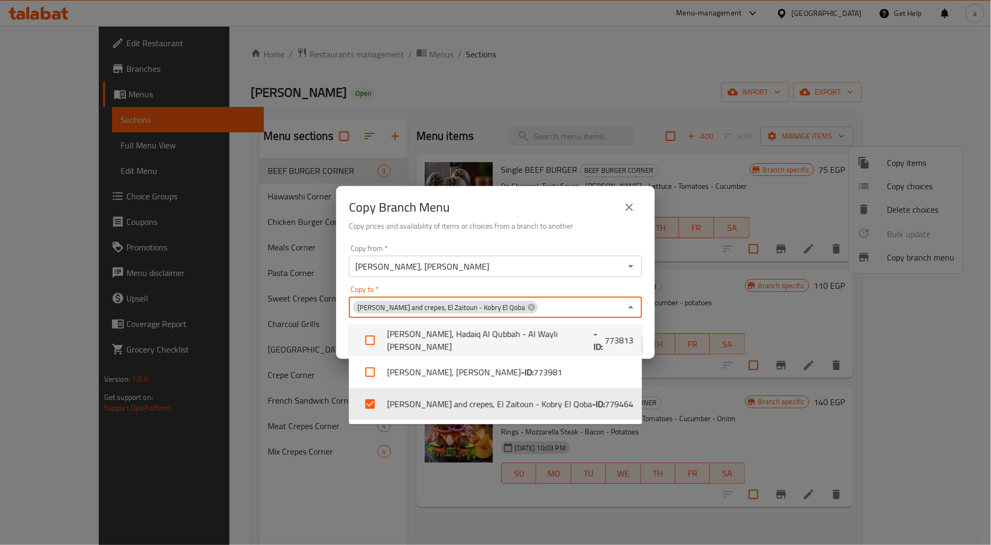
click at [532, 249] on div "Copy from   * MIKI, Hadayek Helwan Copy from *" at bounding box center [495, 260] width 293 height 32
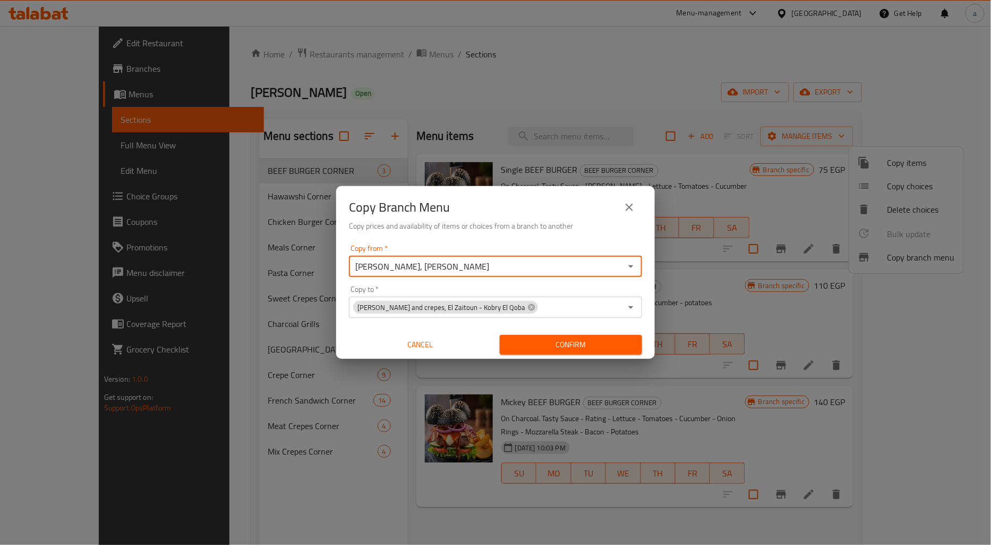
click at [558, 343] on span "Confirm" at bounding box center [570, 344] width 125 height 13
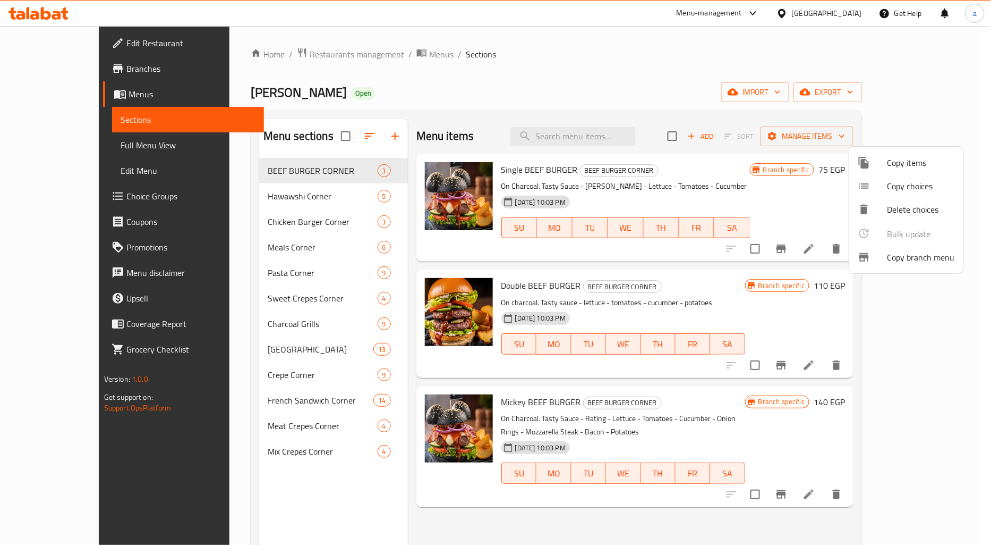
click at [847, 8] on div at bounding box center [495, 272] width 991 height 545
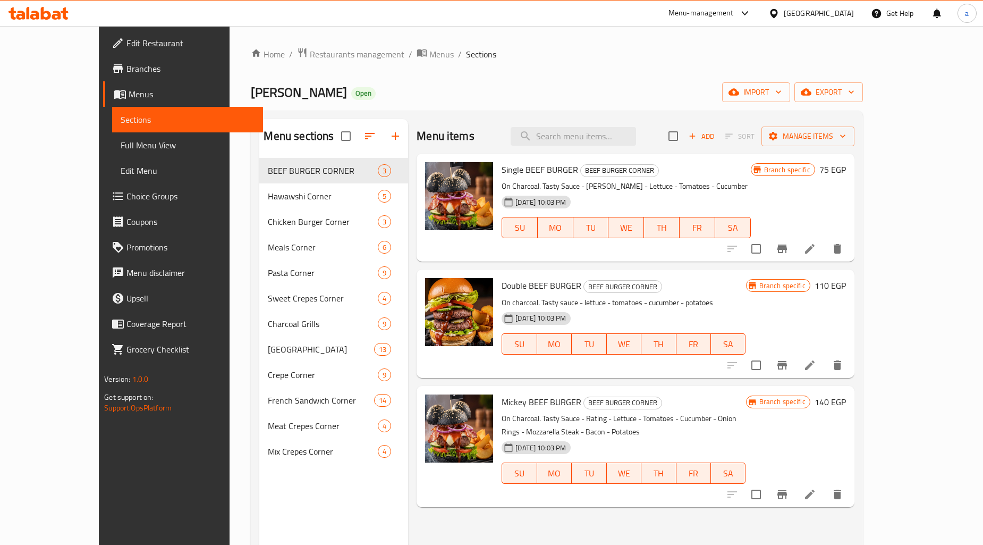
click at [846, 7] on div "[GEOGRAPHIC_DATA]" at bounding box center [819, 13] width 70 height 12
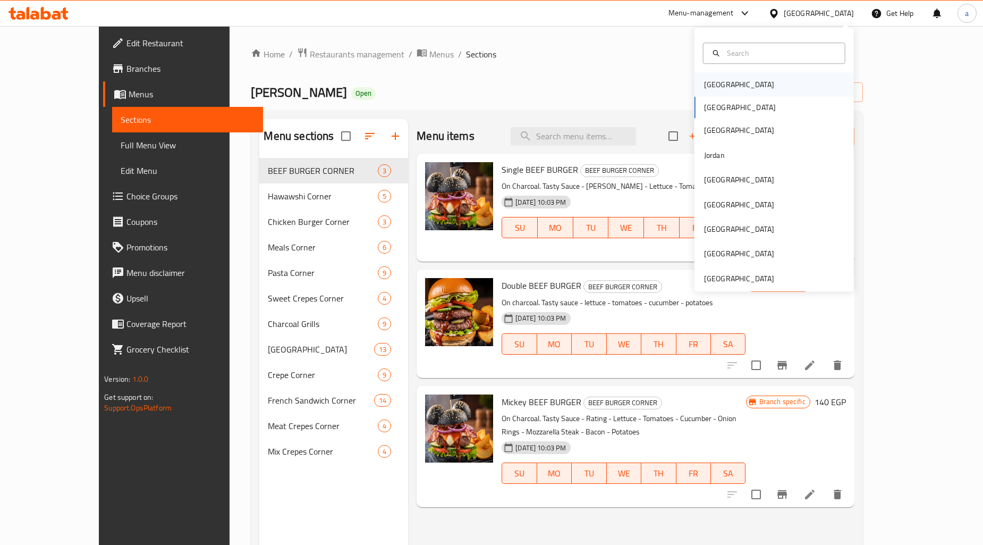
click at [735, 83] on div "[GEOGRAPHIC_DATA]" at bounding box center [773, 84] width 159 height 24
